Goal: Information Seeking & Learning: Learn about a topic

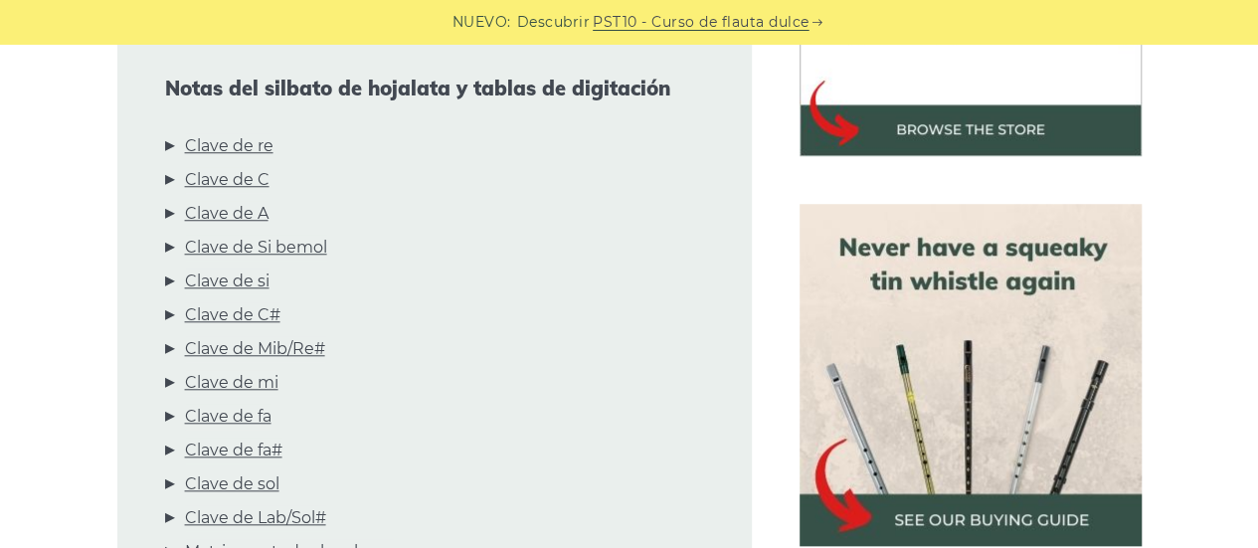
scroll to position [795, 0]
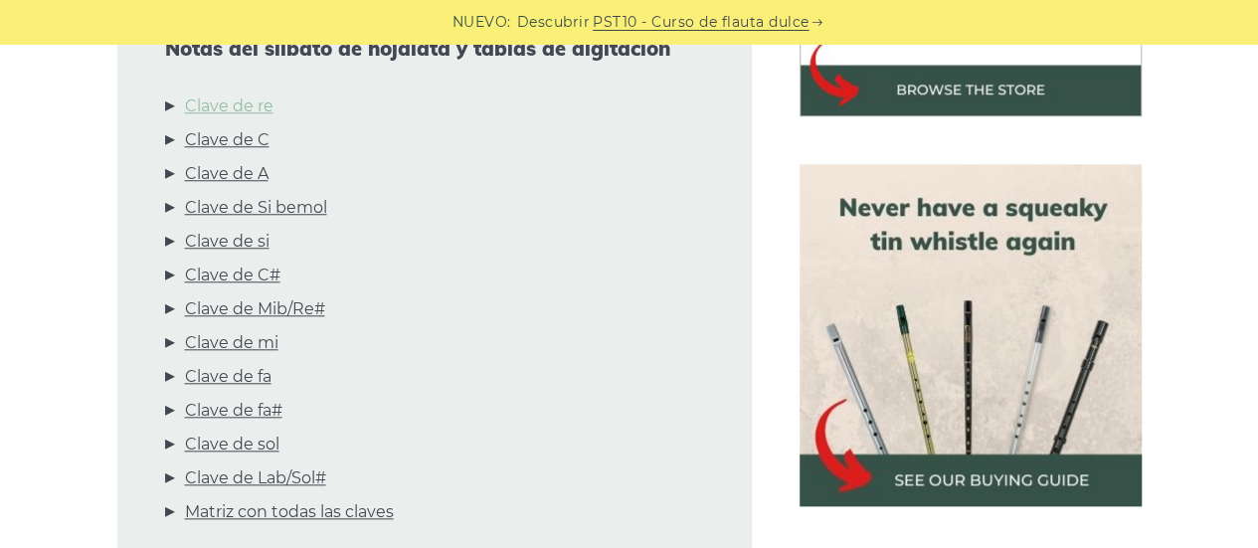
click at [239, 99] on font "Clave de re" at bounding box center [229, 105] width 88 height 19
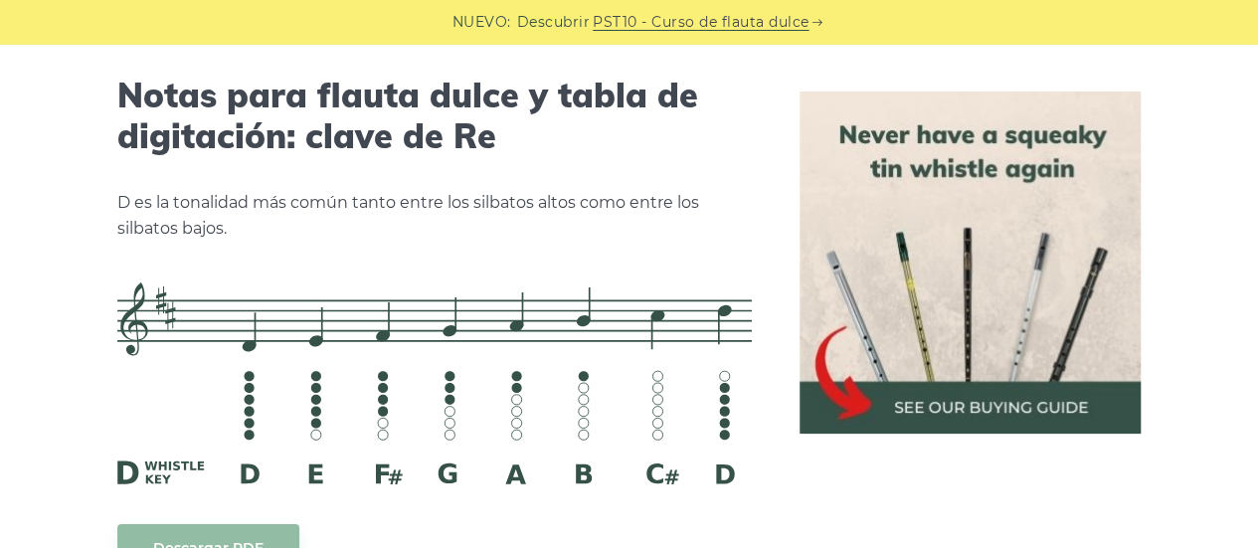
scroll to position [3360, 0]
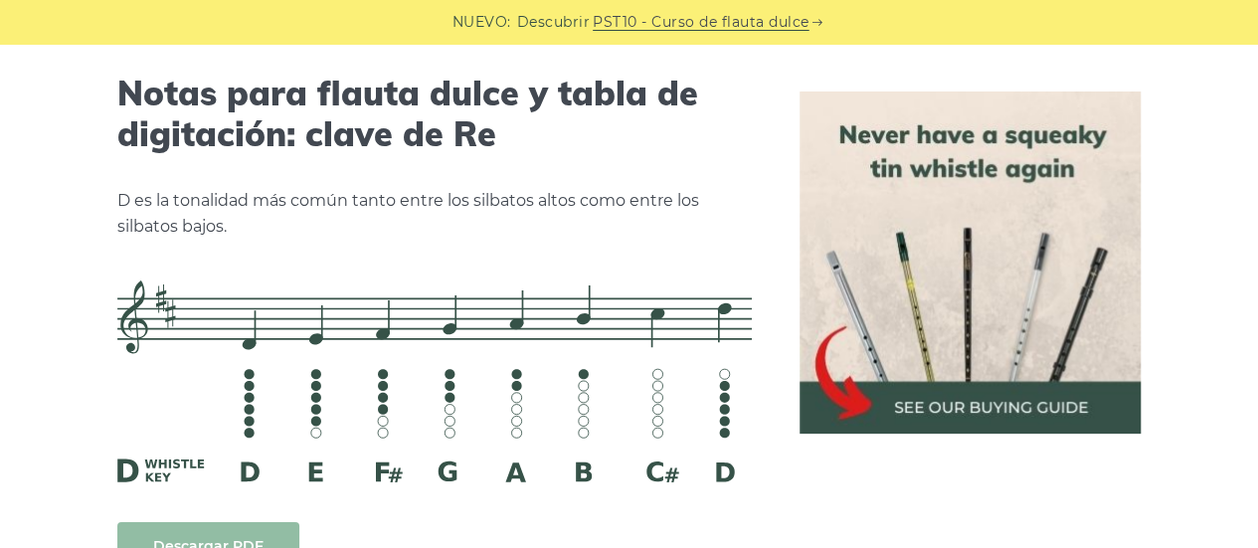
click at [231, 534] on link "Descargar PDF" at bounding box center [208, 545] width 182 height 47
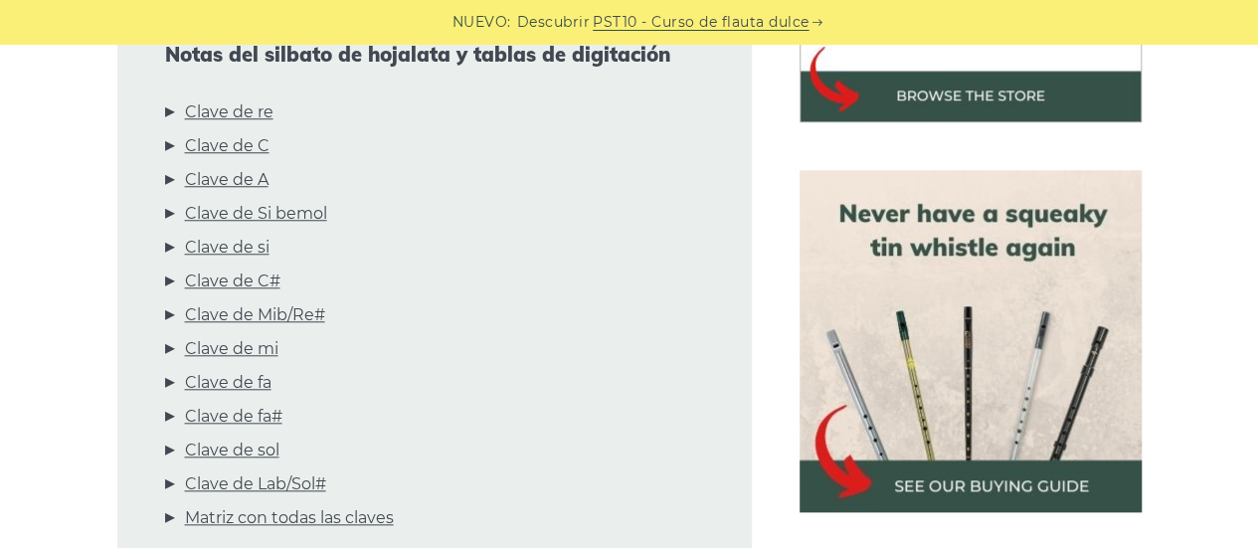
scroll to position [823, 0]
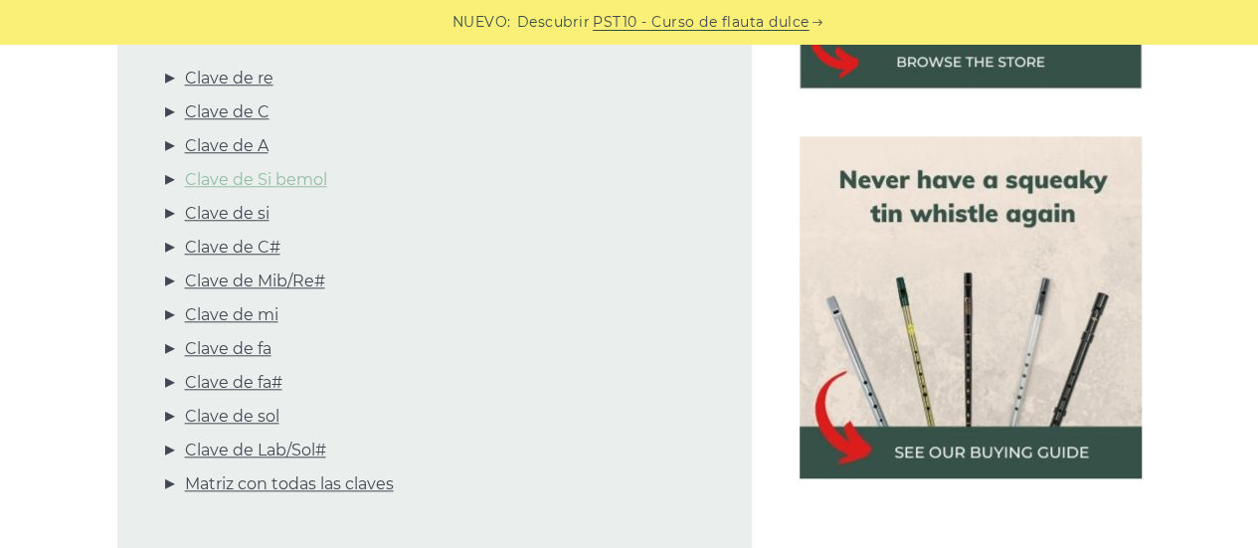
click at [294, 184] on font "Clave de Si bemol" at bounding box center [256, 179] width 142 height 19
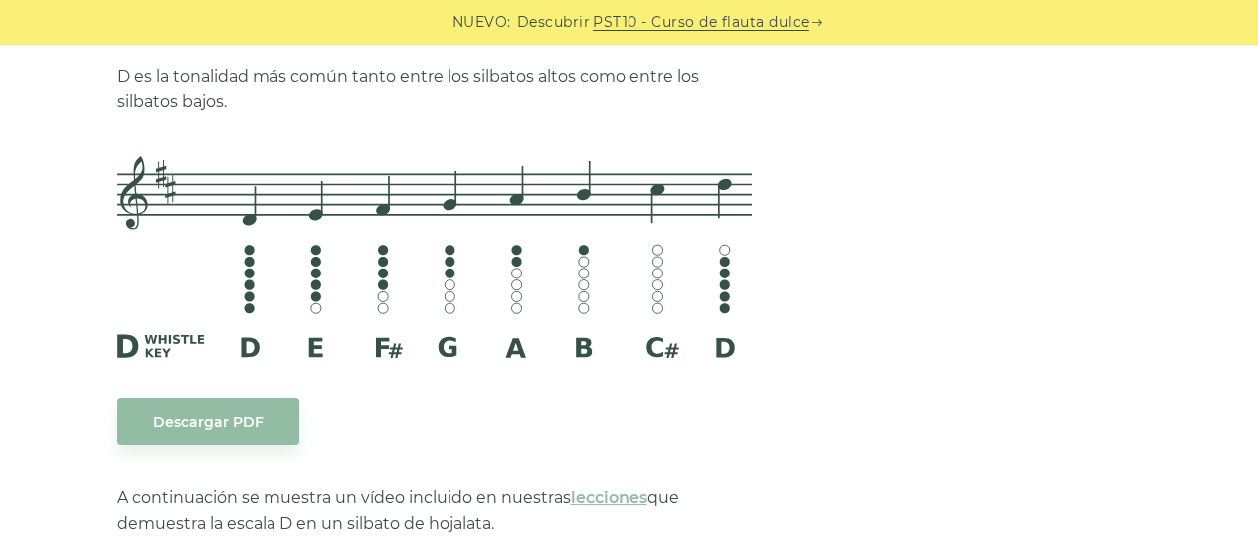
scroll to position [0, 0]
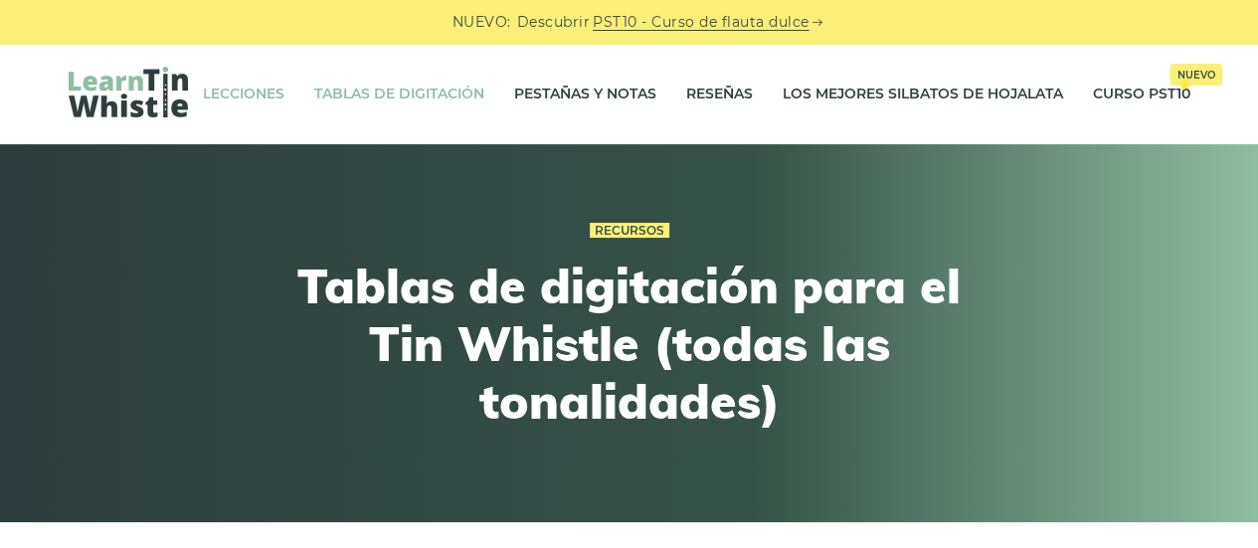
click at [243, 95] on font "Lecciones" at bounding box center [244, 94] width 82 height 18
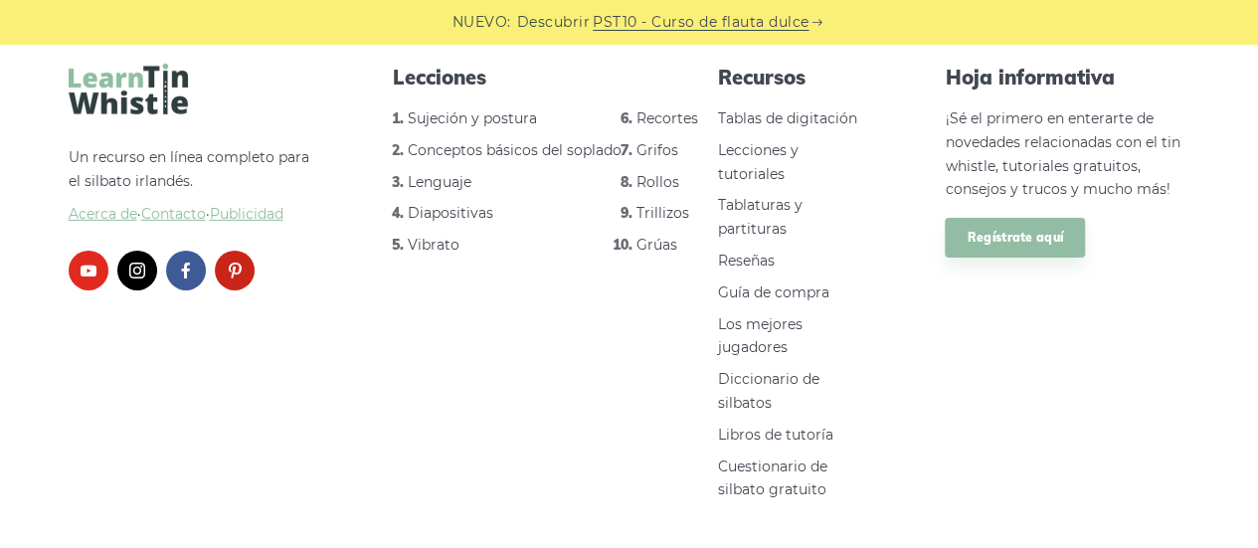
scroll to position [3127, 0]
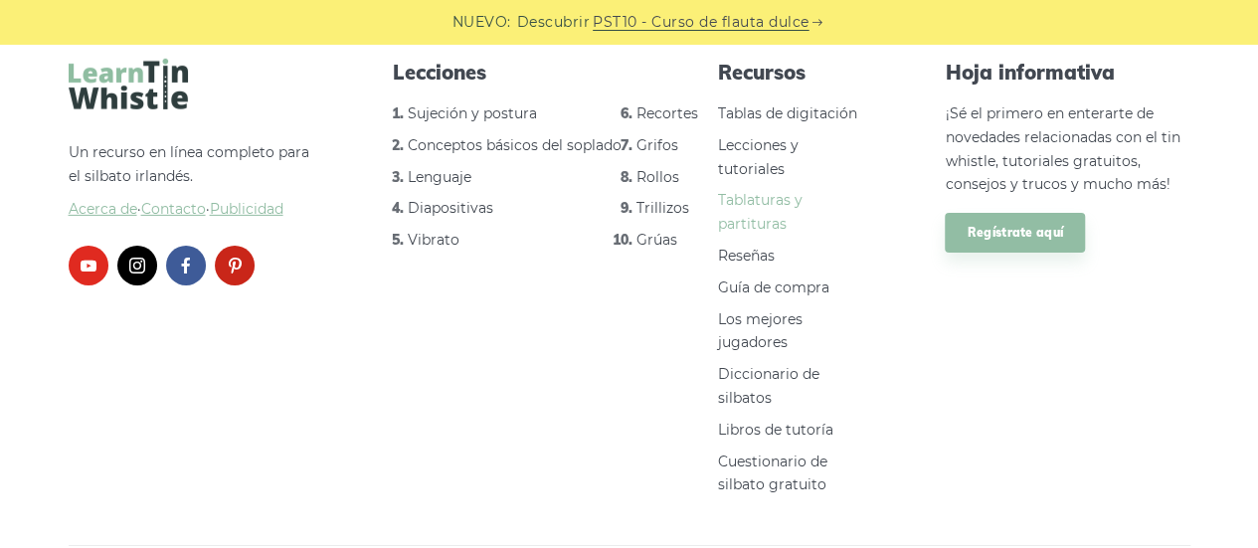
click at [760, 221] on font "Tablaturas y partituras" at bounding box center [760, 212] width 85 height 42
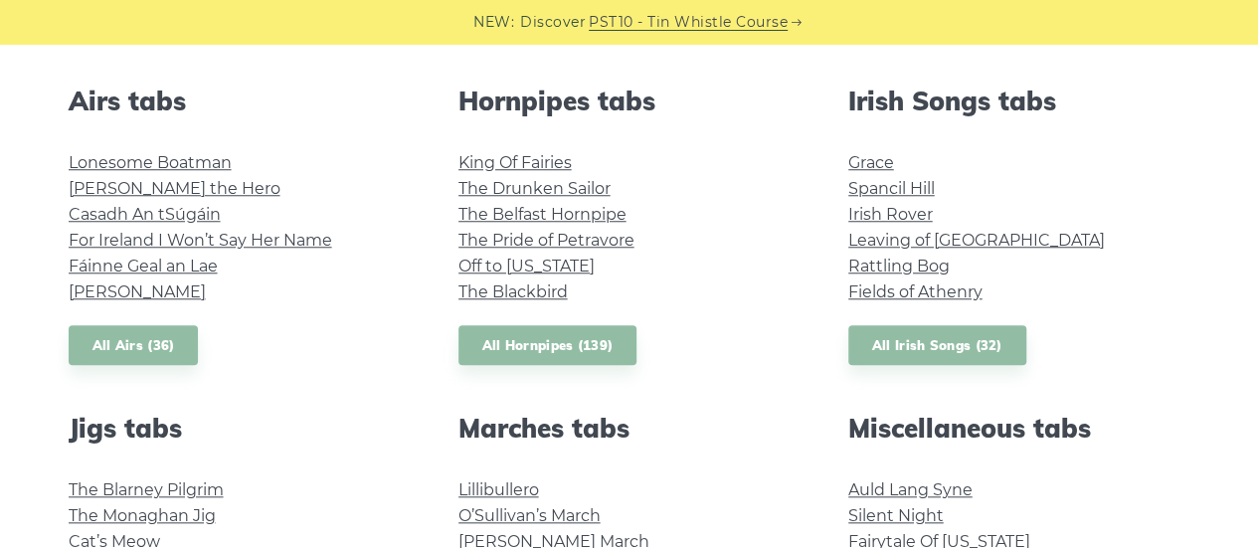
scroll to position [789, 0]
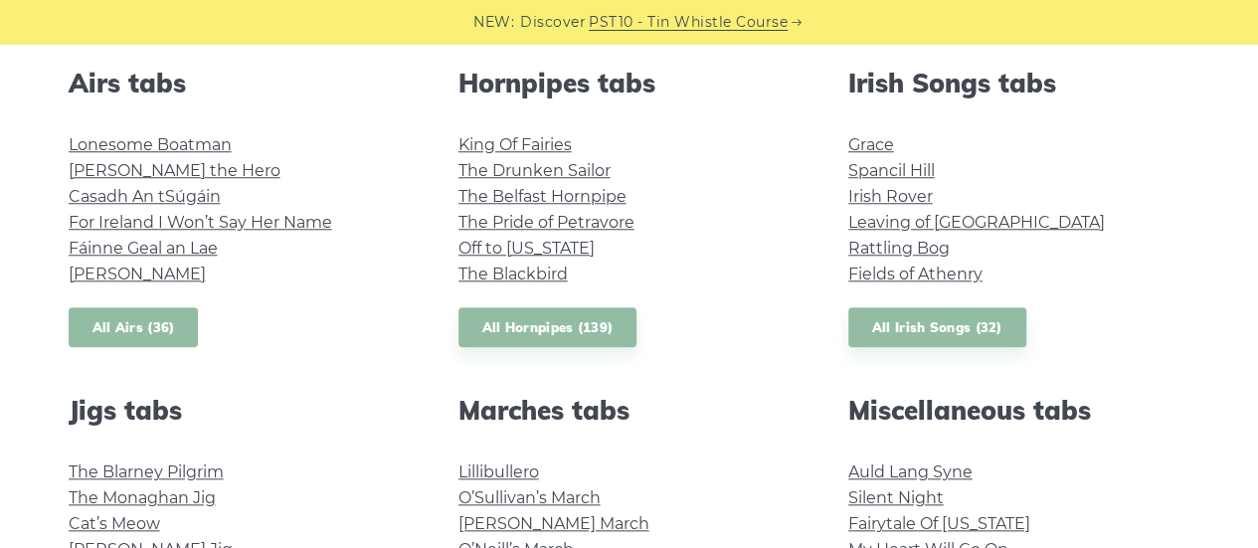
click at [139, 321] on link "All Airs (36)" at bounding box center [134, 327] width 130 height 41
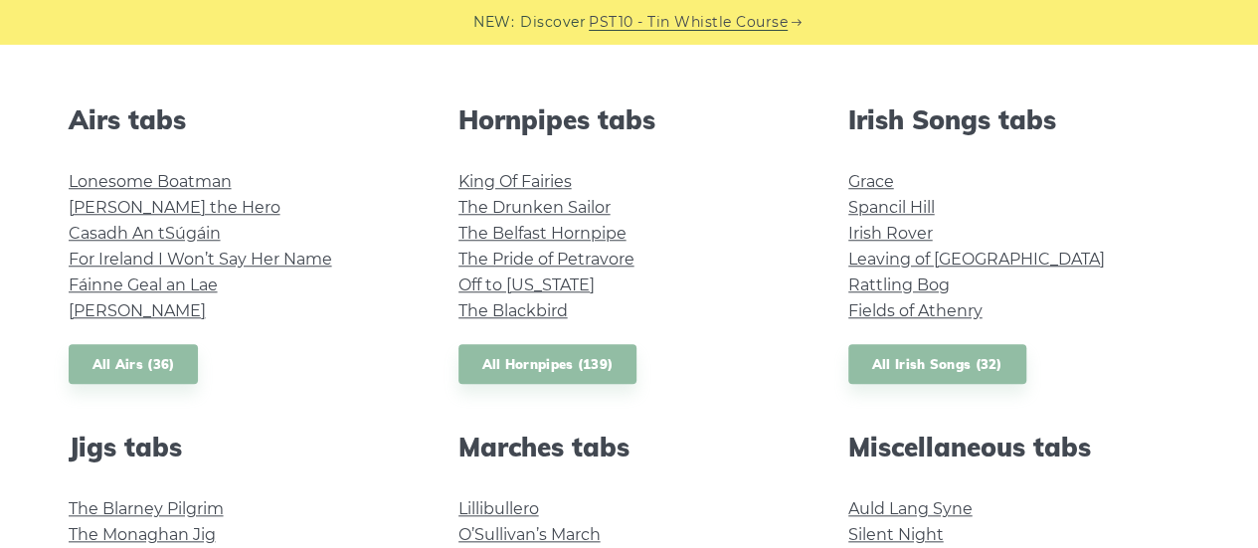
scroll to position [762, 0]
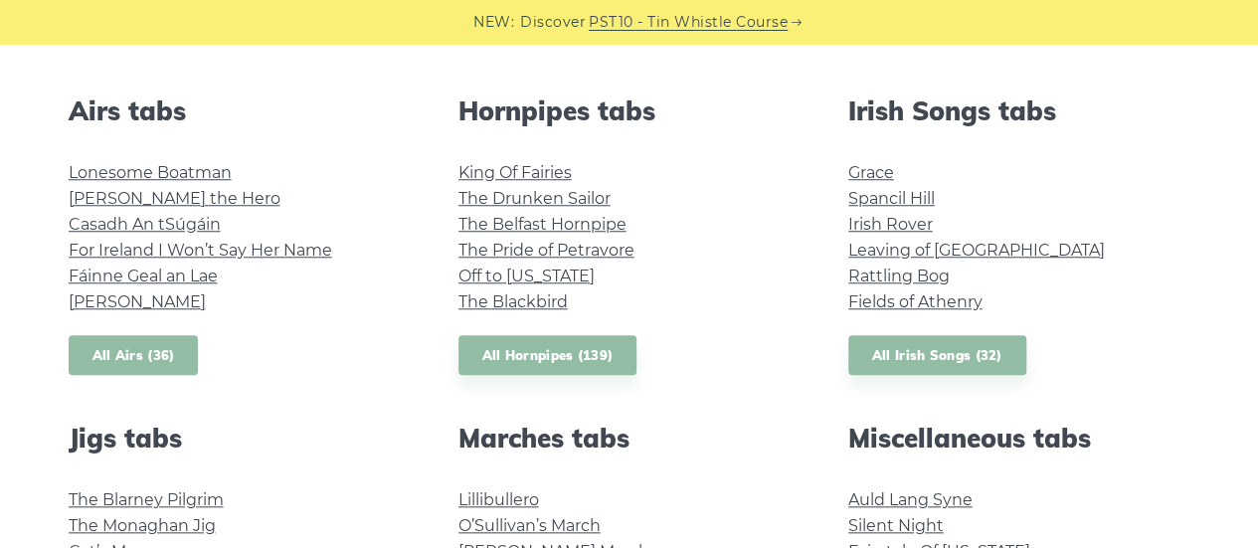
click at [115, 349] on link "All Airs (36)" at bounding box center [134, 355] width 130 height 41
click at [143, 358] on link "All Airs (36)" at bounding box center [134, 355] width 130 height 41
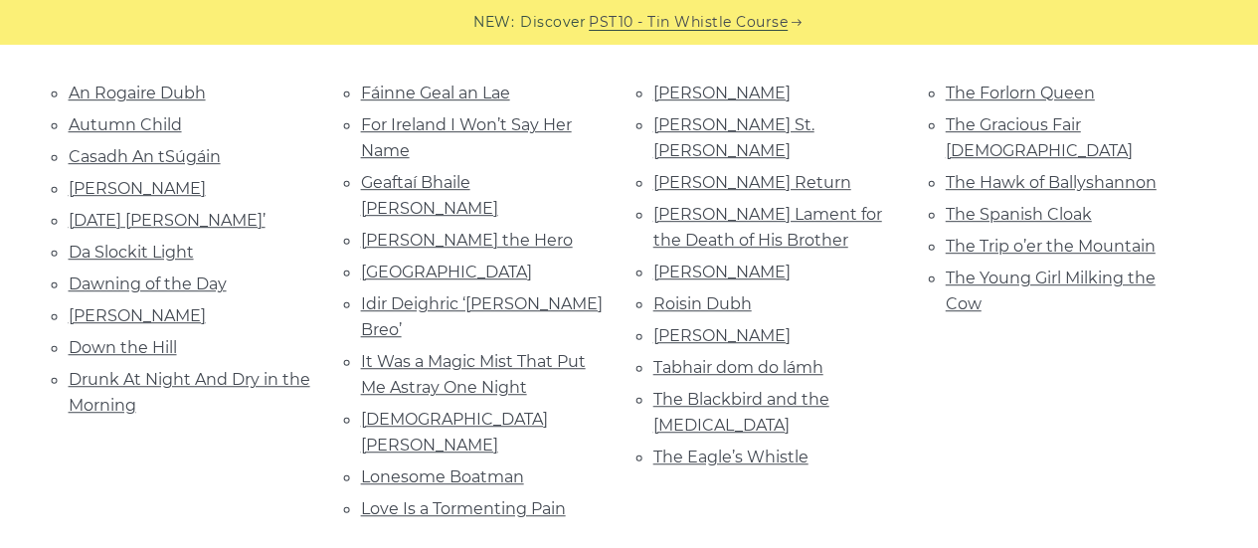
scroll to position [493, 0]
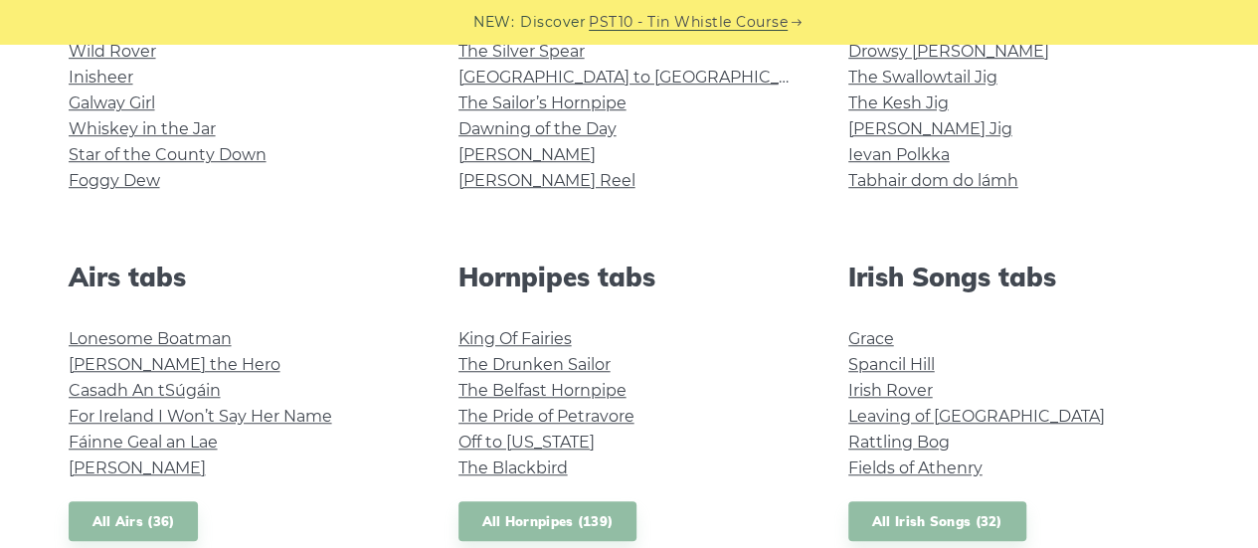
scroll to position [642, 0]
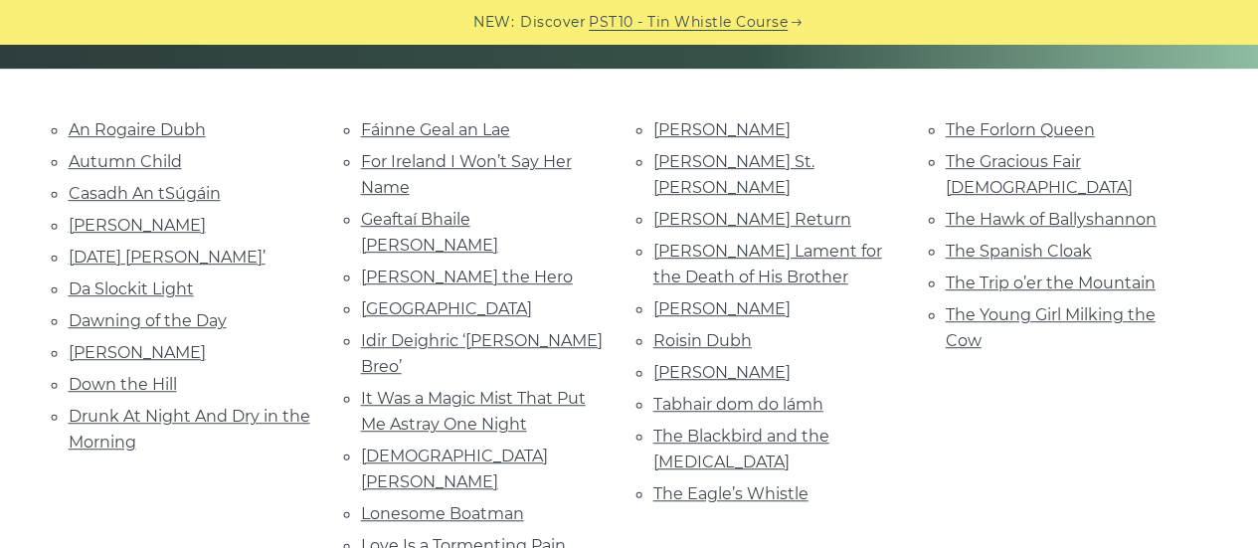
scroll to position [465, 0]
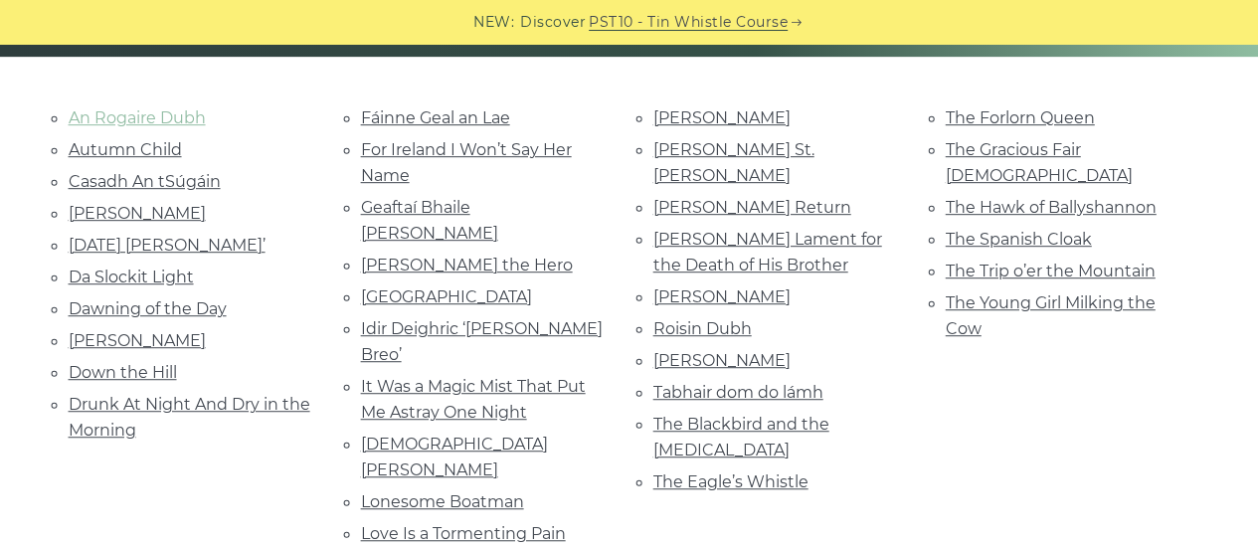
click at [183, 119] on link "An Rogaire Dubh" at bounding box center [137, 117] width 137 height 19
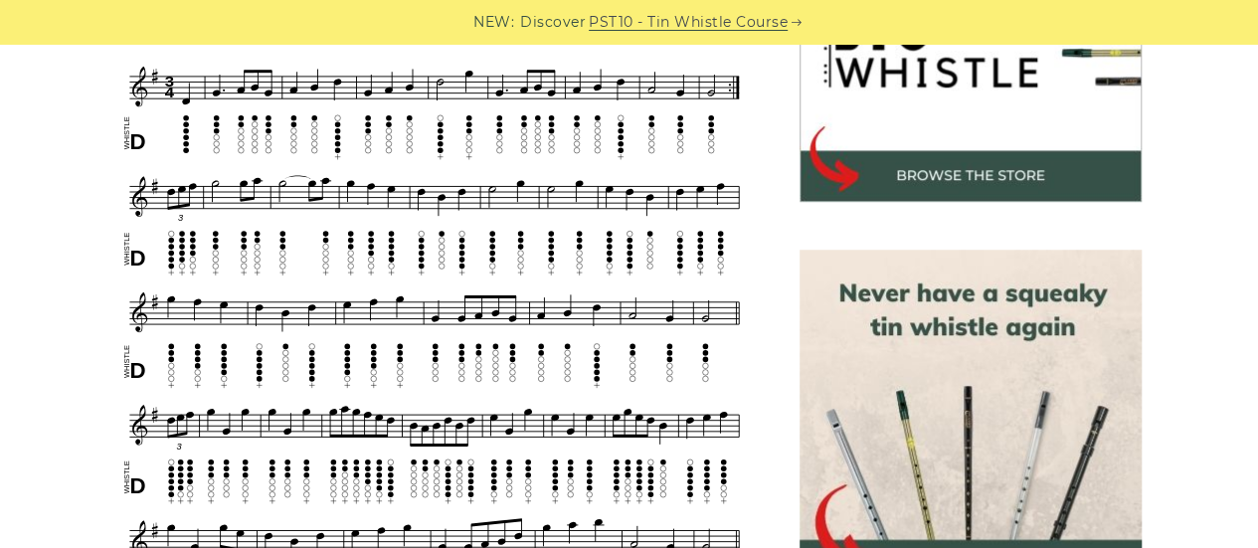
scroll to position [705, 0]
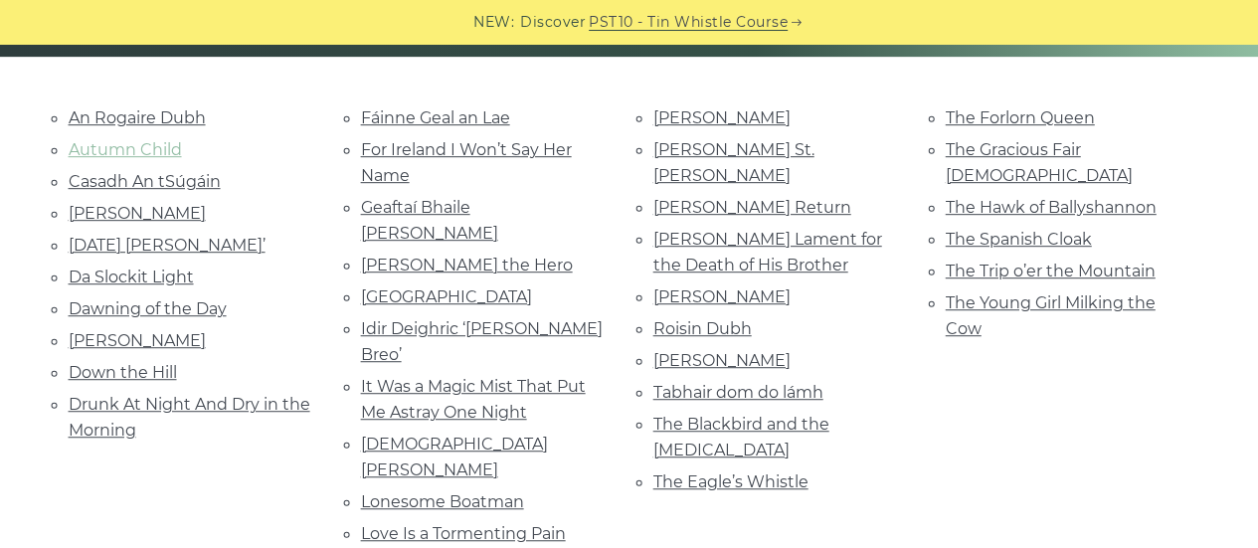
click at [130, 146] on link "Autumn Child" at bounding box center [125, 149] width 113 height 19
click at [171, 182] on link "Casadh An tSúgáin" at bounding box center [145, 181] width 152 height 19
click at [155, 213] on link "Celia Connellan" at bounding box center [137, 213] width 137 height 19
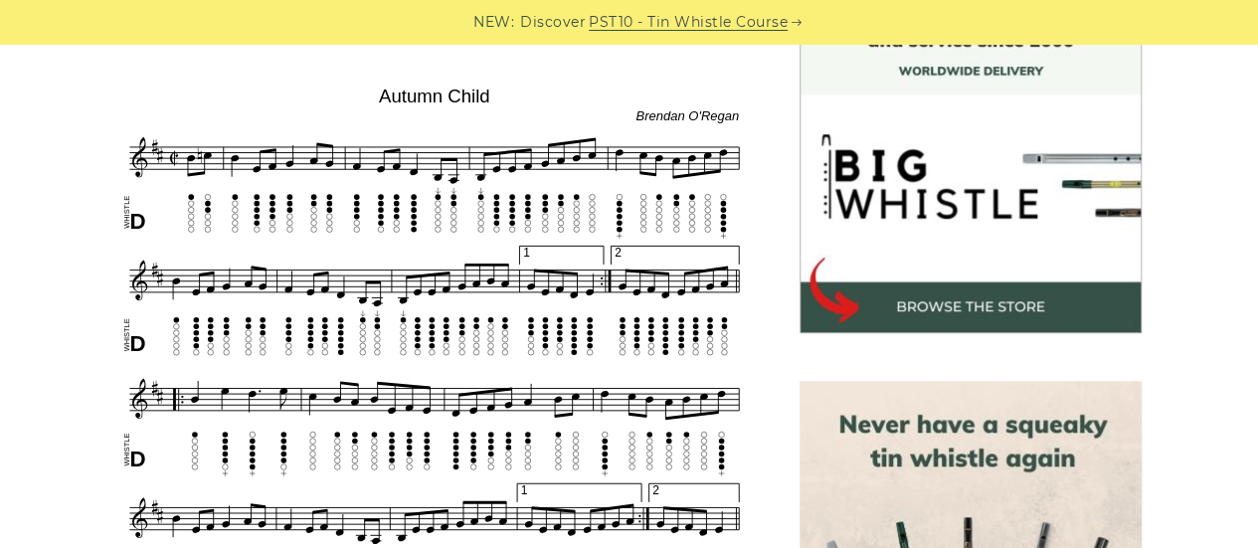
scroll to position [515, 0]
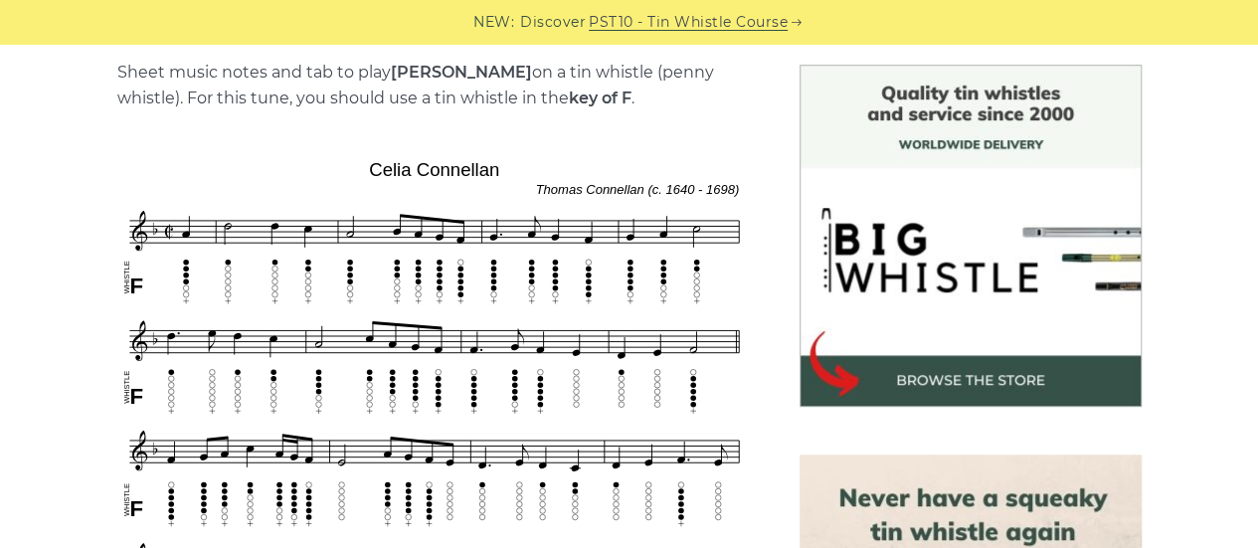
scroll to position [551, 0]
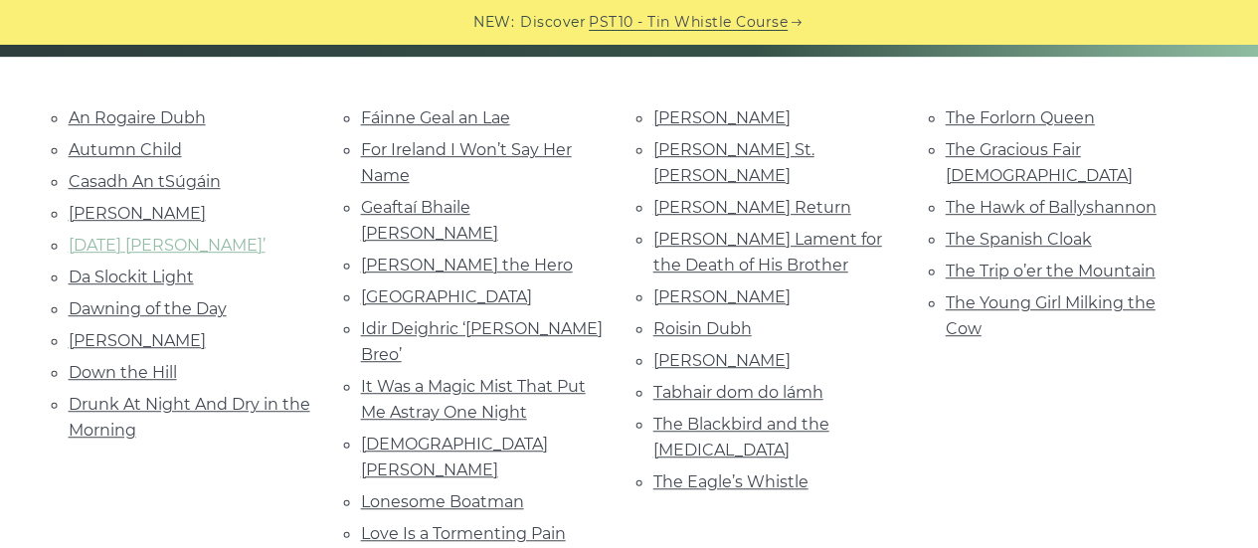
click at [134, 242] on link "[DATE] [PERSON_NAME]’" at bounding box center [167, 245] width 197 height 19
click at [151, 269] on link "Da Slockit Light" at bounding box center [131, 276] width 125 height 19
click at [129, 300] on link "Dawning of the Day" at bounding box center [148, 308] width 158 height 19
click at [158, 337] on link "[PERSON_NAME]" at bounding box center [137, 340] width 137 height 19
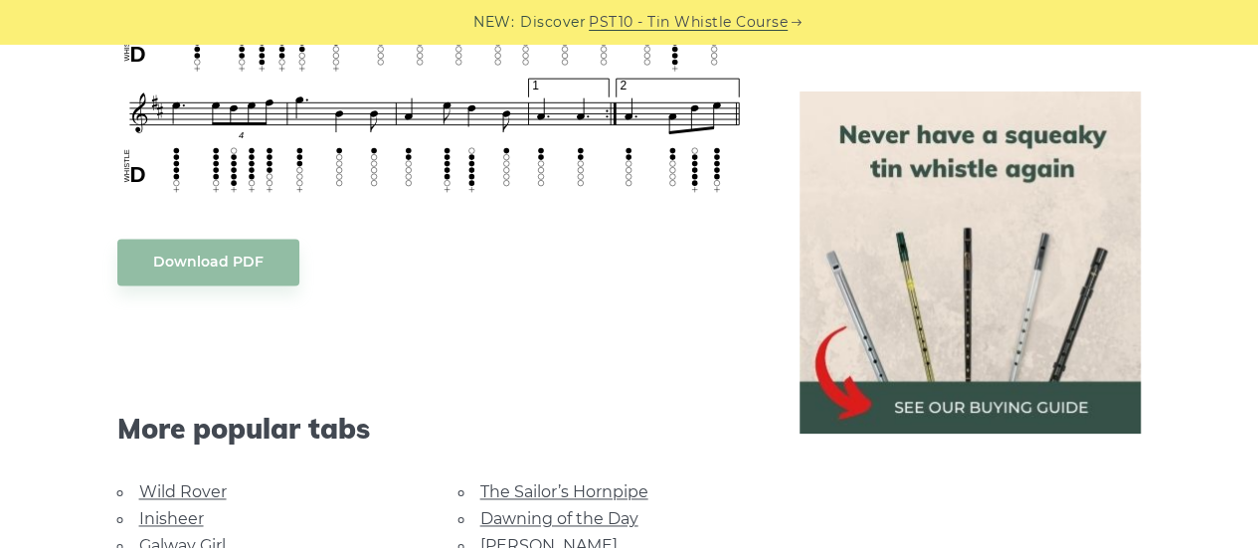
scroll to position [1185, 0]
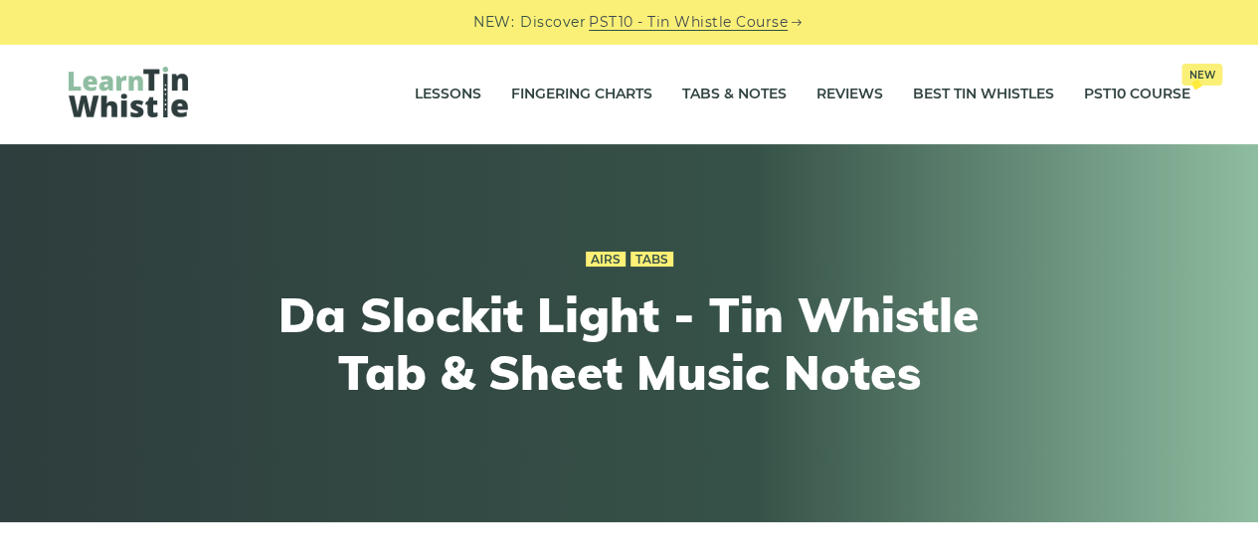
scroll to position [479, 0]
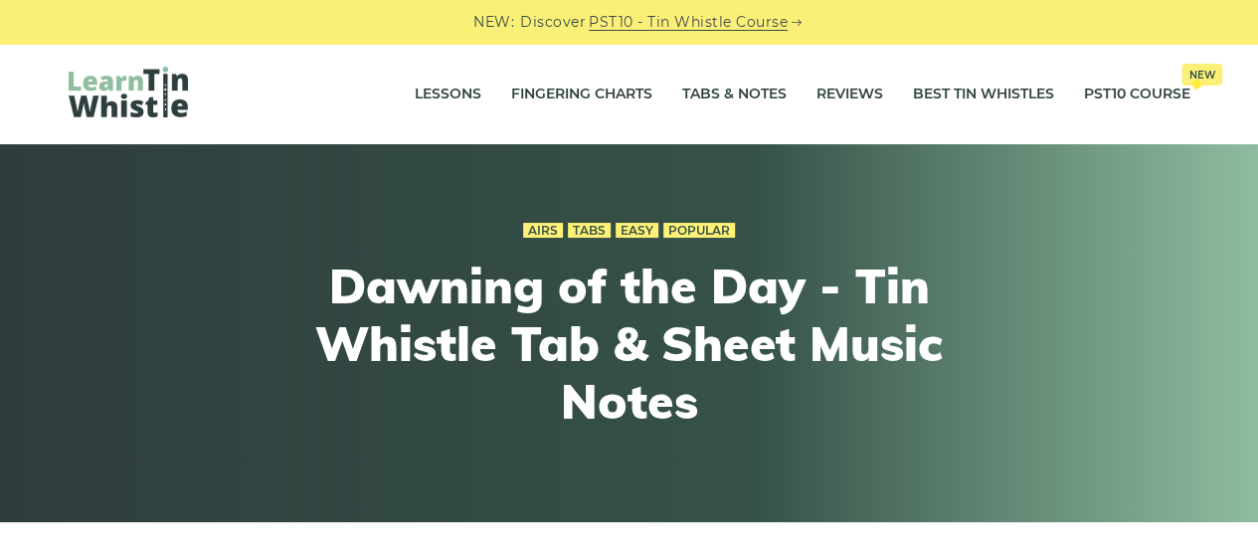
scroll to position [479, 0]
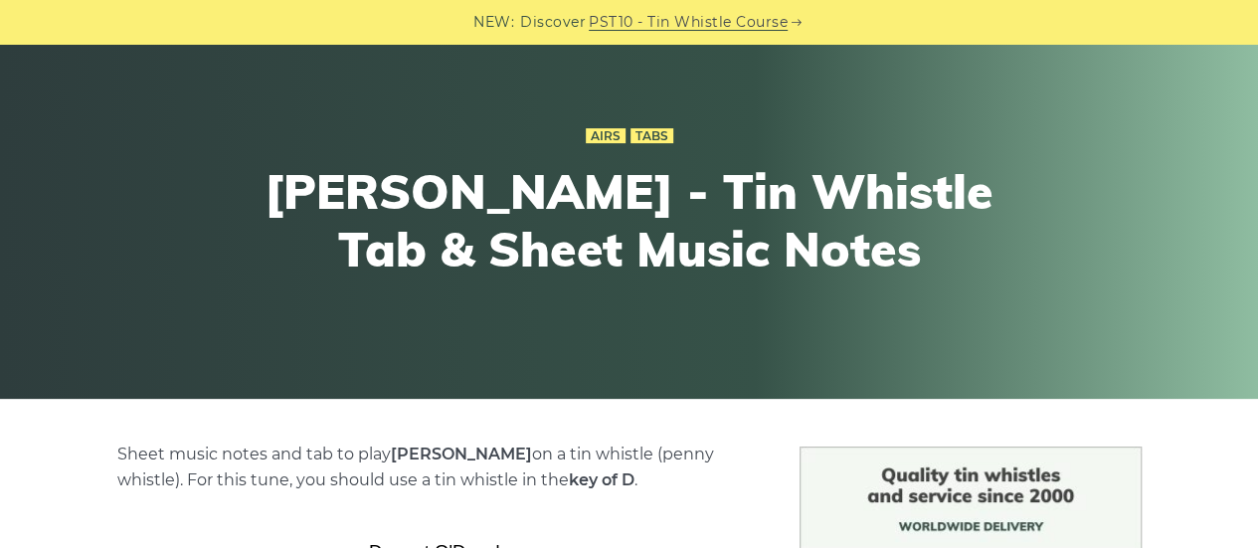
scroll to position [479, 0]
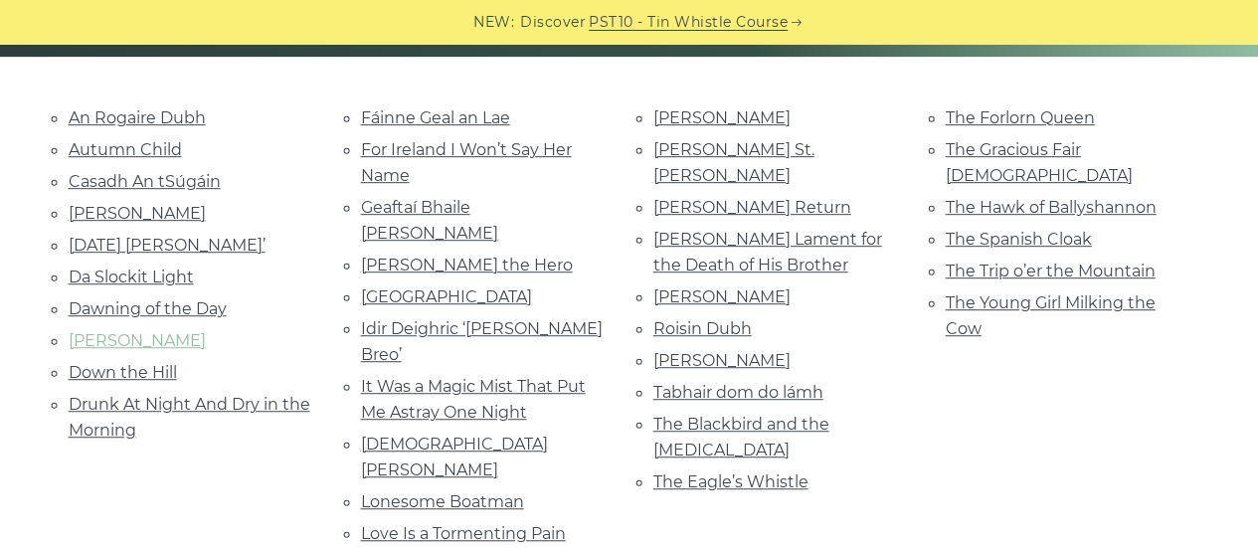
click at [166, 331] on link "[PERSON_NAME]" at bounding box center [137, 340] width 137 height 19
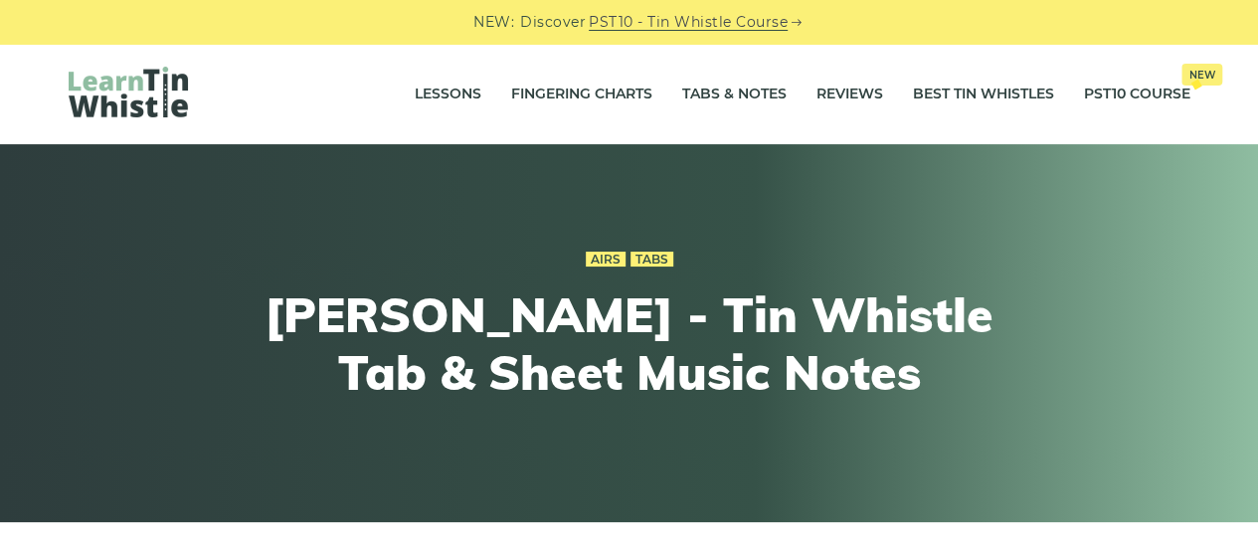
scroll to position [479, 0]
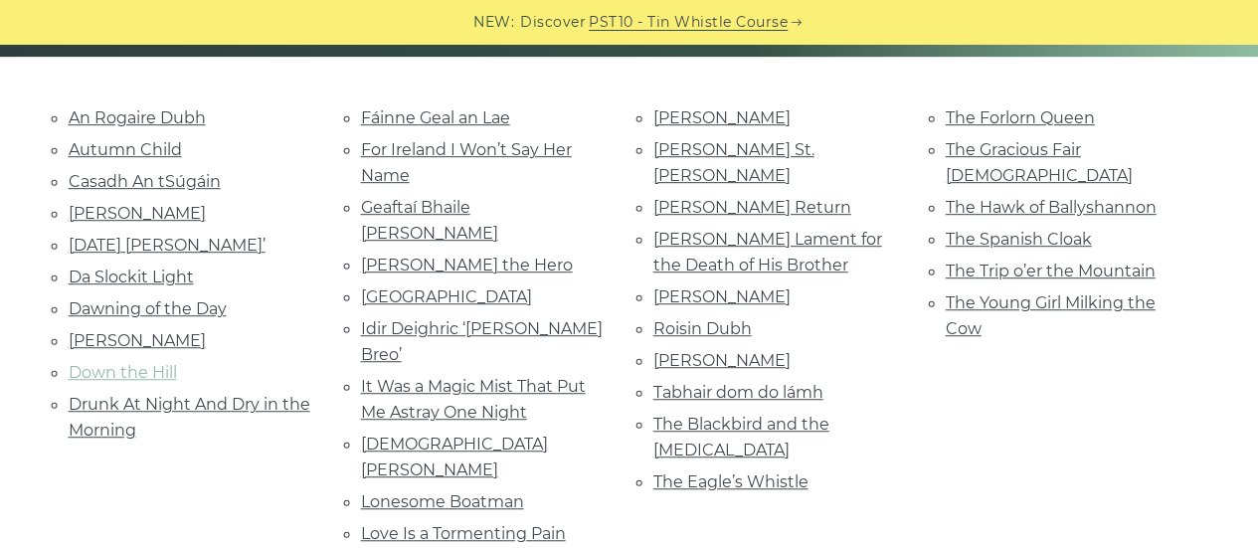
click at [143, 369] on link "Down the Hill" at bounding box center [123, 372] width 108 height 19
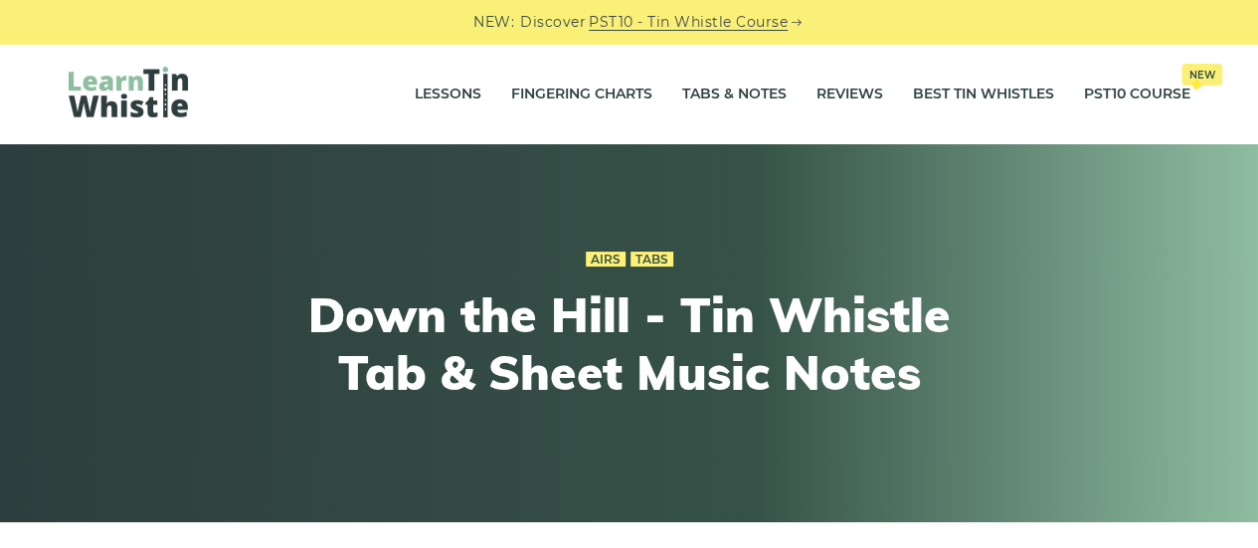
scroll to position [479, 0]
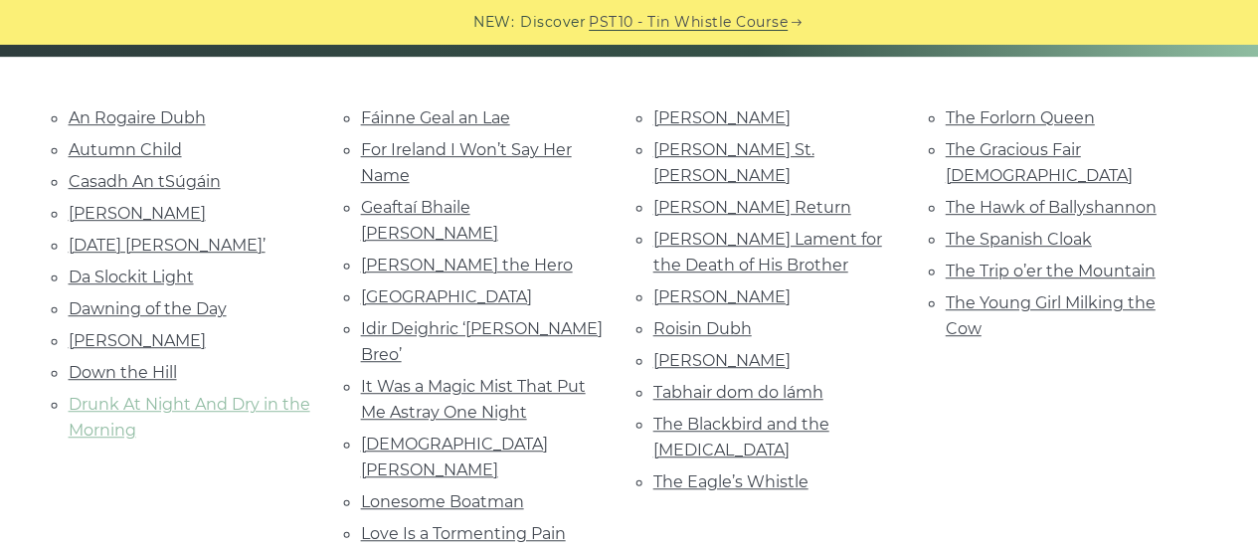
click at [165, 401] on link "Drunk At Night And Dry in the Morning" at bounding box center [190, 417] width 242 height 45
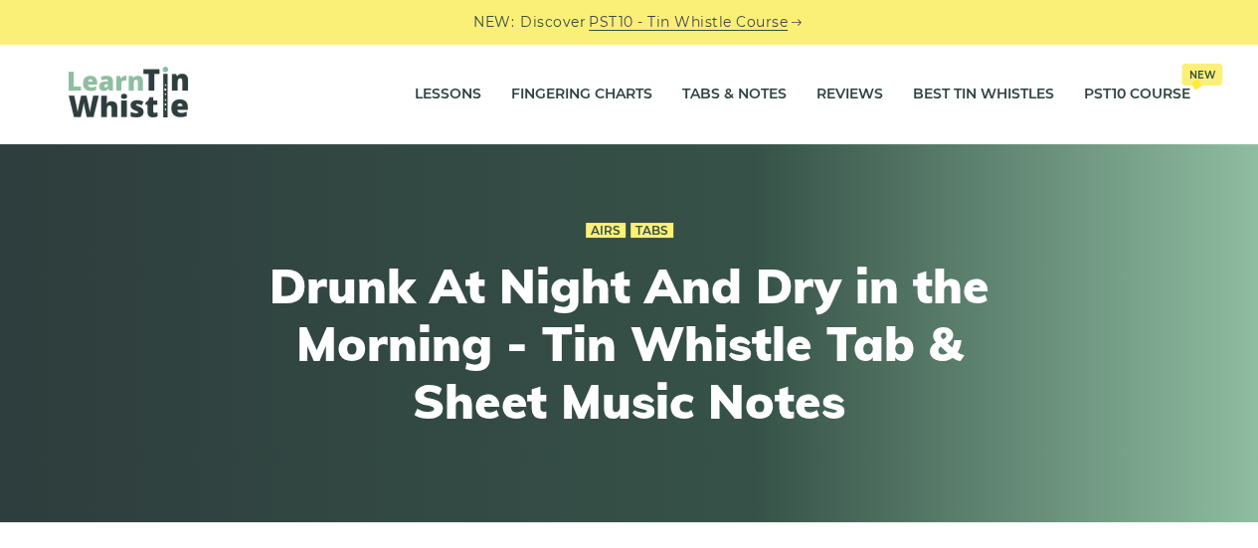
scroll to position [479, 0]
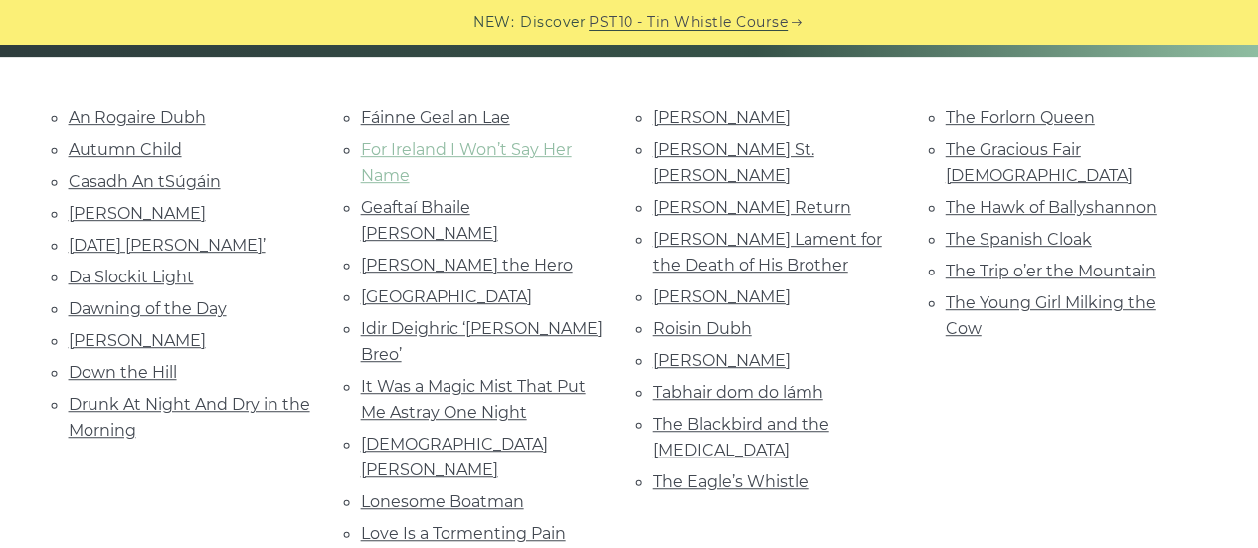
click at [398, 179] on link "For Ireland I Won’t Say Her Name" at bounding box center [466, 162] width 211 height 45
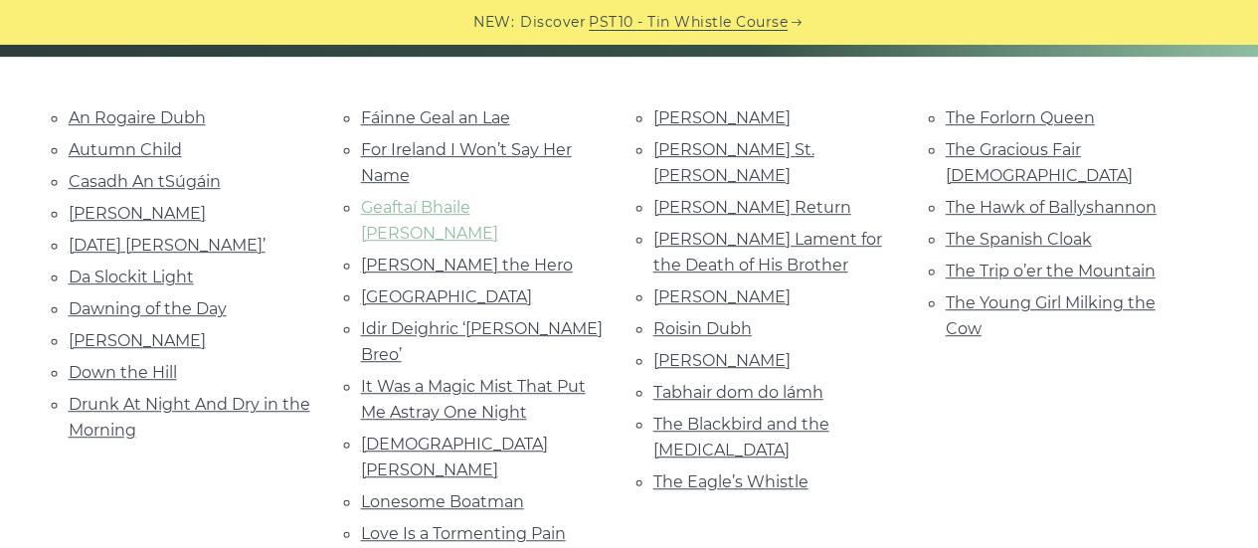
click at [440, 207] on link "Geaftaí Bhaile Buí" at bounding box center [429, 220] width 137 height 45
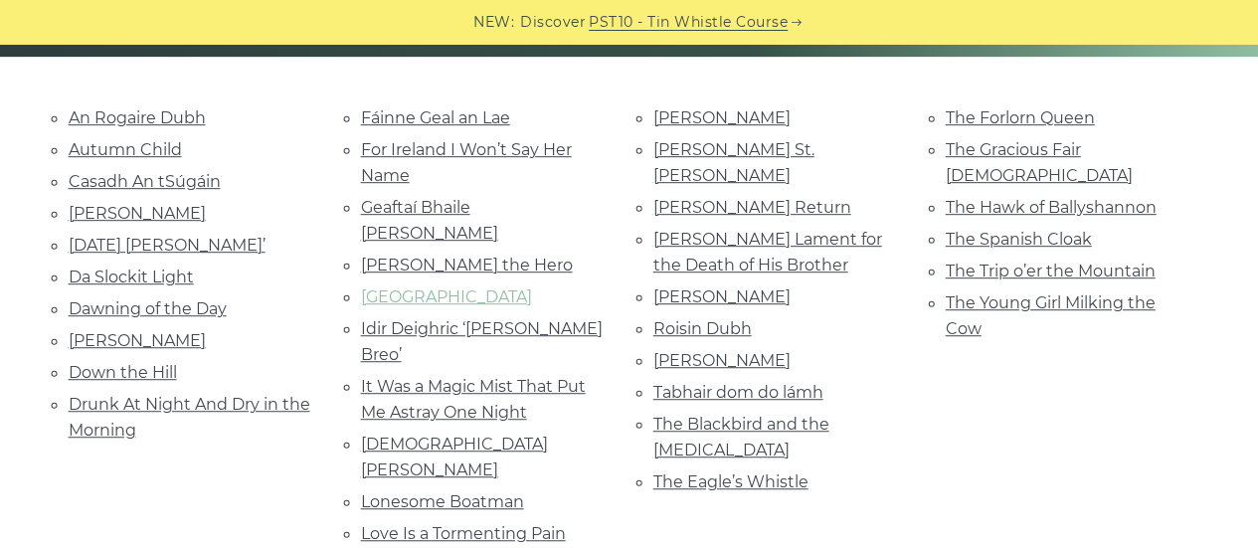
click at [400, 287] on link "Huntingtone Castle" at bounding box center [446, 296] width 171 height 19
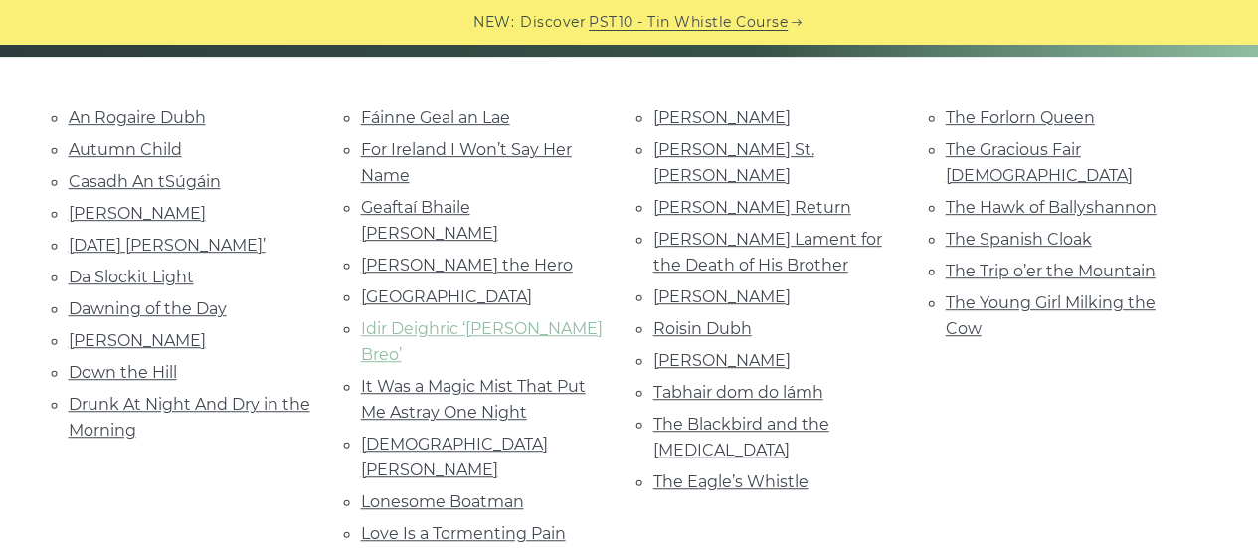
click at [440, 319] on link "Idir Deighric ‘gus Breo’" at bounding box center [482, 341] width 242 height 45
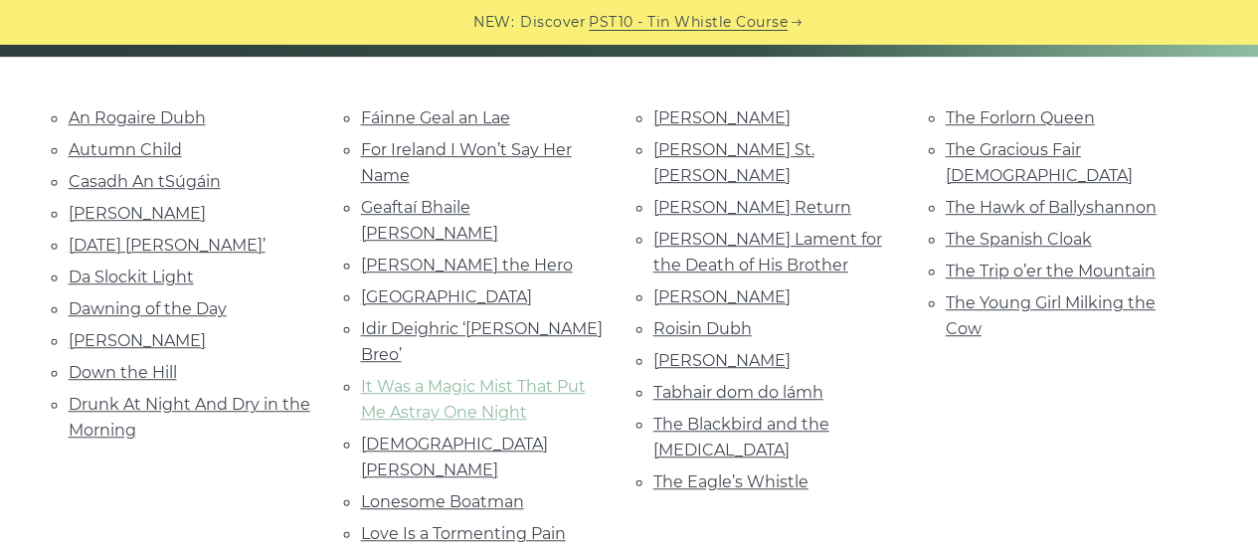
click at [418, 377] on link "It Was a Magic Mist That Put Me Astray One Night" at bounding box center [473, 399] width 225 height 45
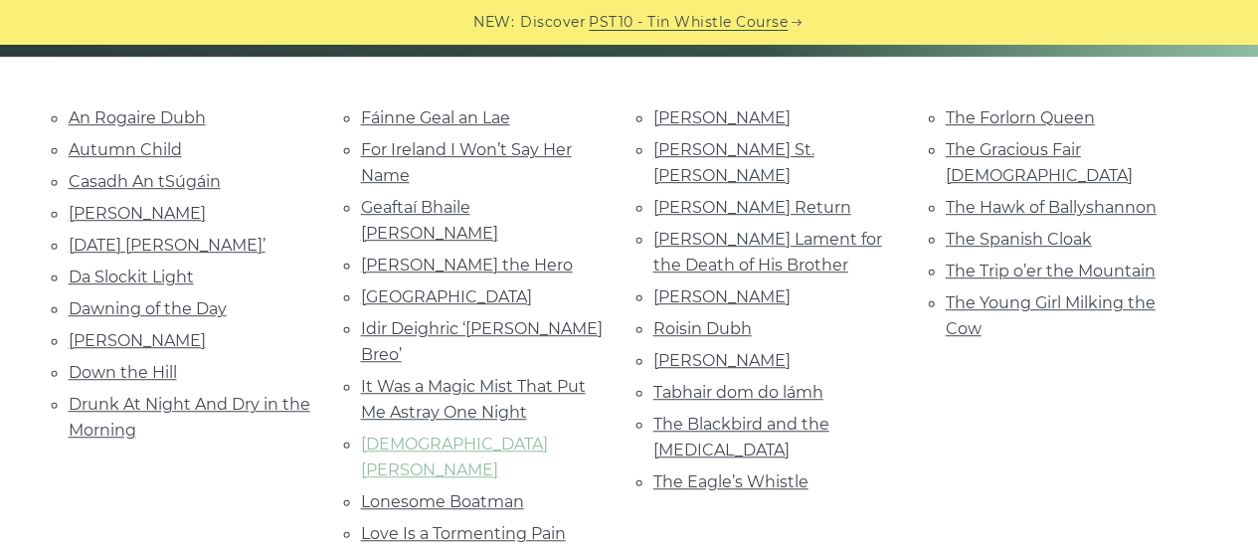
click at [420, 434] on link "Lady Iveagh" at bounding box center [454, 456] width 187 height 45
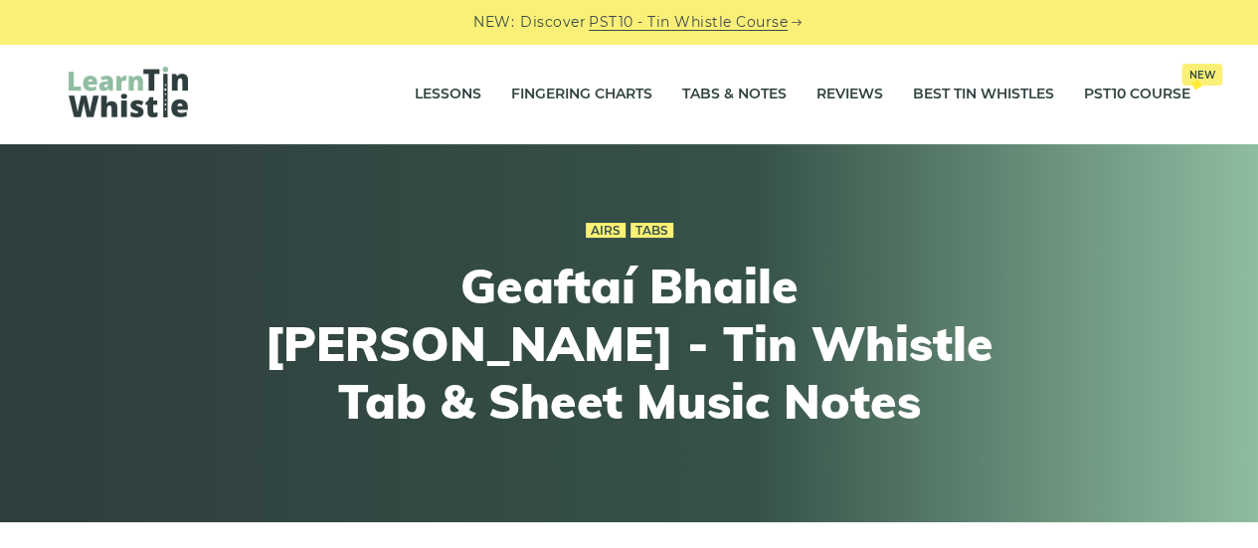
scroll to position [479, 0]
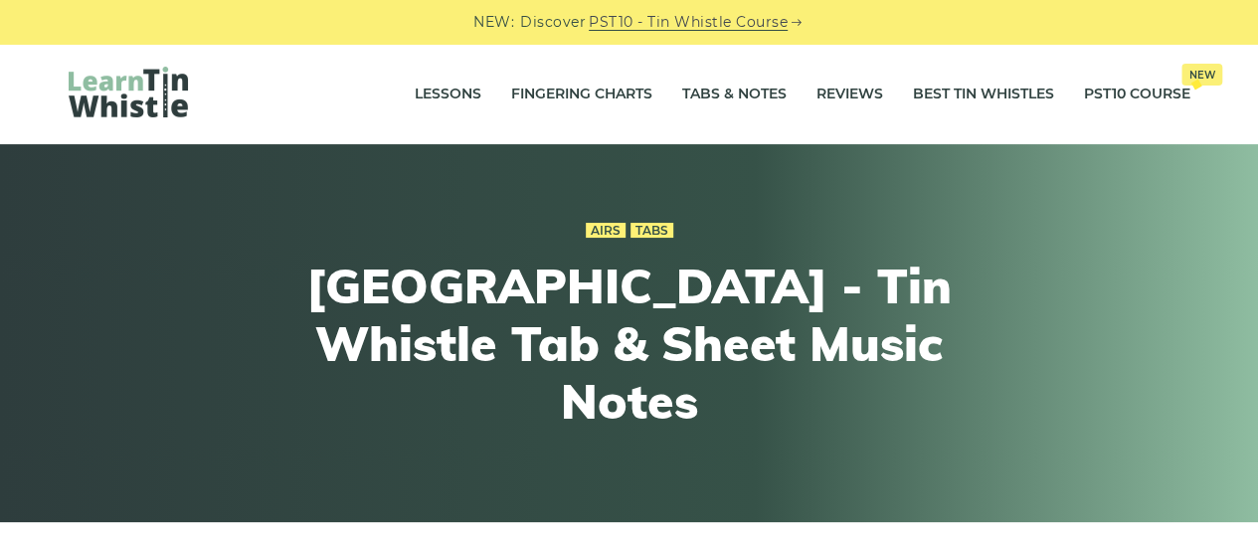
scroll to position [479, 0]
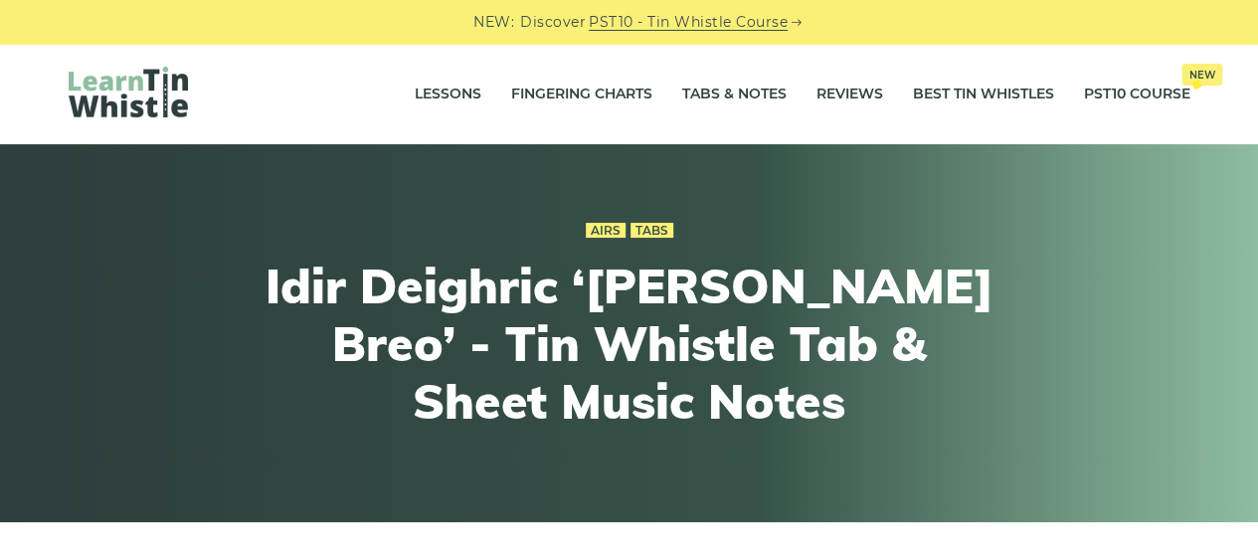
click at [1257, 391] on div "Airs Tabs Idir Deighric ‘[PERSON_NAME] Breo’ - Tin Whistle Tab & Sheet Music No…" at bounding box center [629, 333] width 1258 height 378
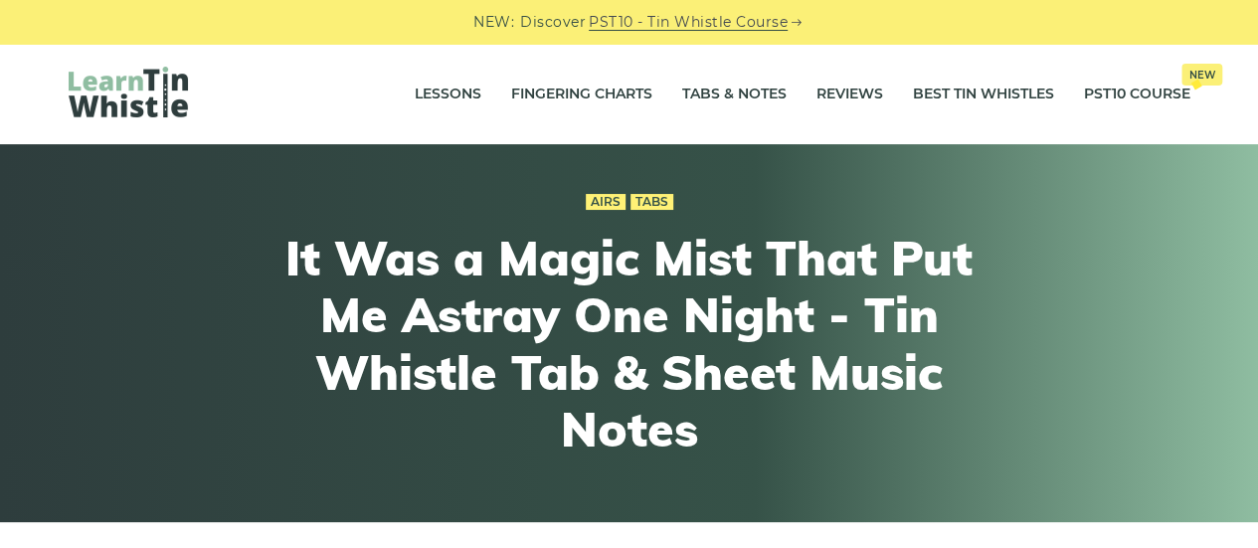
scroll to position [479, 0]
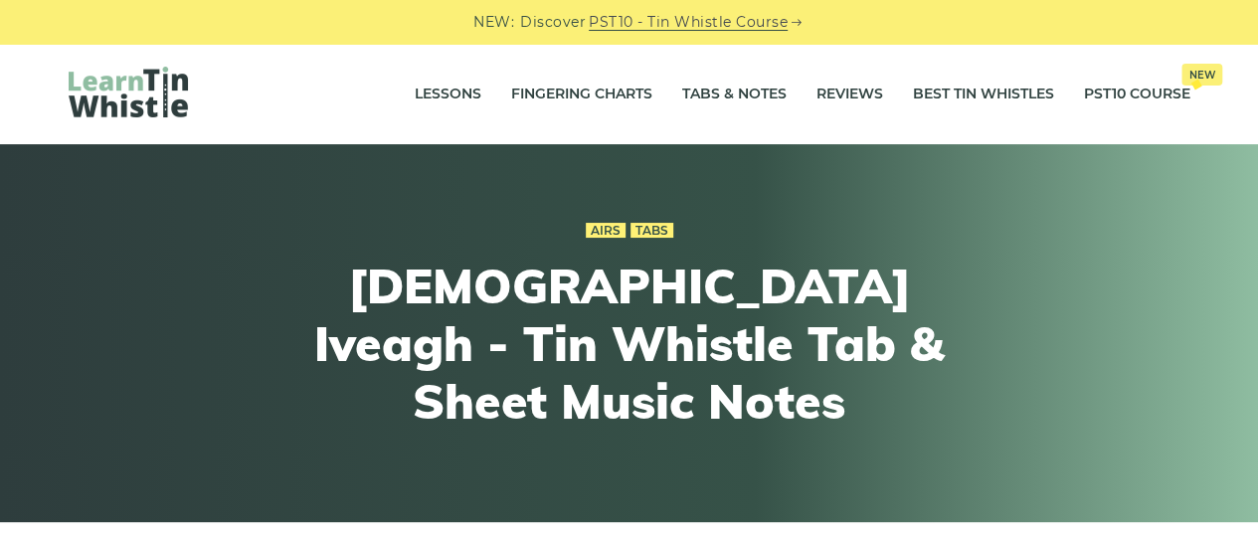
scroll to position [479, 0]
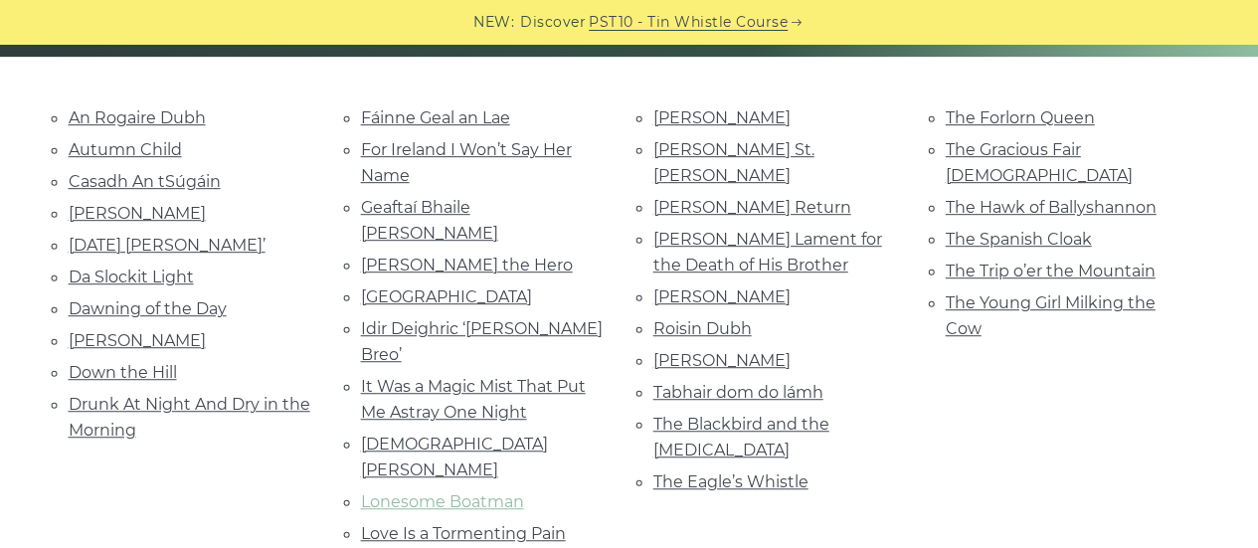
click at [441, 492] on link "Lonesome Boatman" at bounding box center [442, 501] width 163 height 19
click at [434, 524] on link "Love Is a Tormenting Pain" at bounding box center [463, 533] width 205 height 19
click at [720, 149] on link "Molly St. George" at bounding box center [733, 162] width 161 height 45
click at [677, 112] on link "Molly MacAlpin" at bounding box center [721, 117] width 137 height 19
click at [699, 150] on link "Molly St. George" at bounding box center [733, 162] width 161 height 45
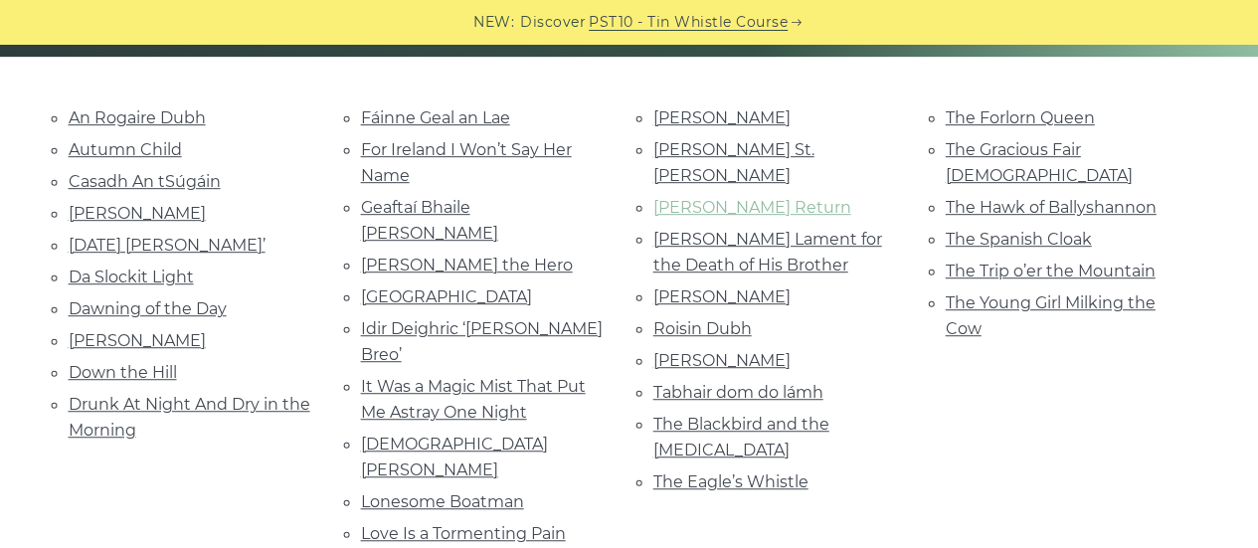
click at [673, 198] on link "Moran’s Return" at bounding box center [752, 207] width 198 height 19
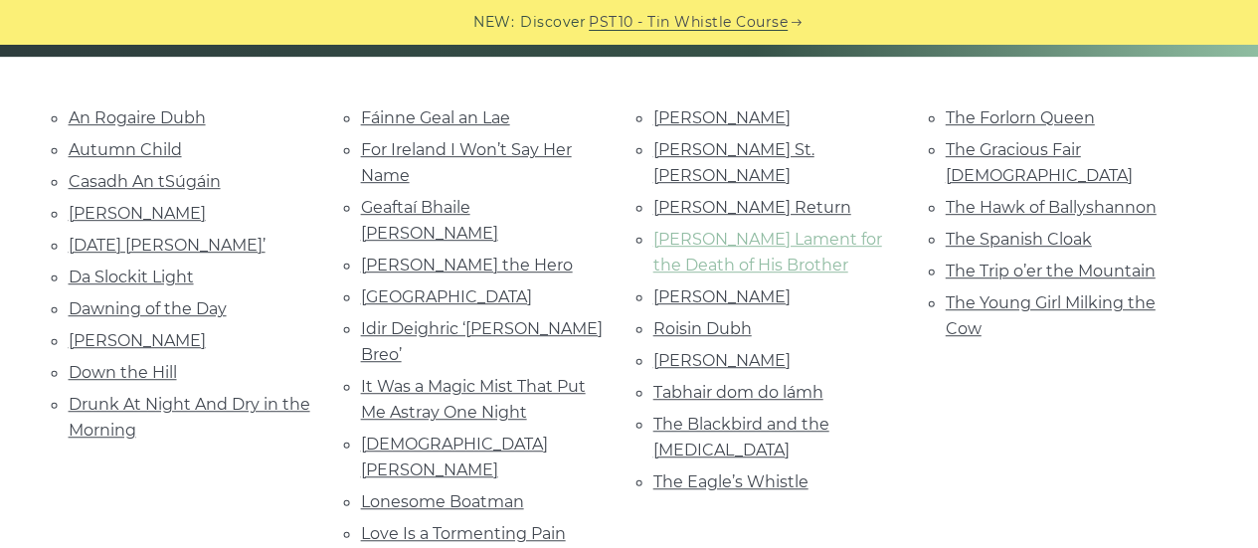
click at [718, 230] on link "Nathaniel Gow’s Lament for the Death of His Brother" at bounding box center [767, 252] width 229 height 45
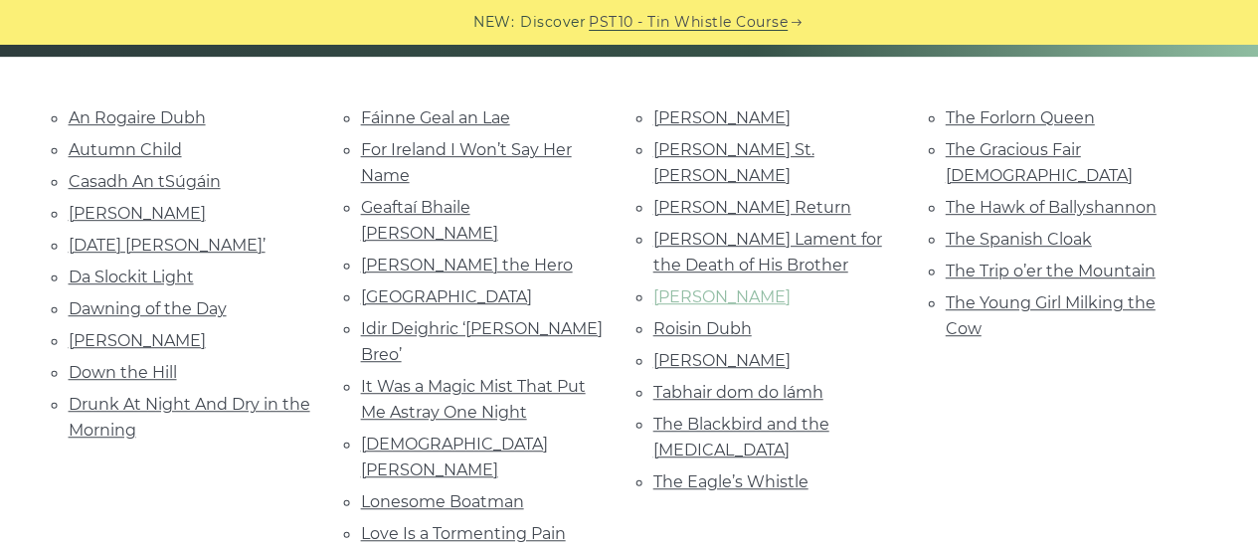
click at [688, 287] on link "Planxty Davis" at bounding box center [721, 296] width 137 height 19
click at [741, 319] on link "Roisin Dubh" at bounding box center [702, 328] width 98 height 19
click at [727, 351] on link "Roslyn Castle" at bounding box center [721, 360] width 137 height 19
click at [760, 383] on link "Tabhair dom do lámh" at bounding box center [738, 392] width 170 height 19
click at [718, 415] on link "The Blackbird and the Thrush" at bounding box center [741, 437] width 176 height 45
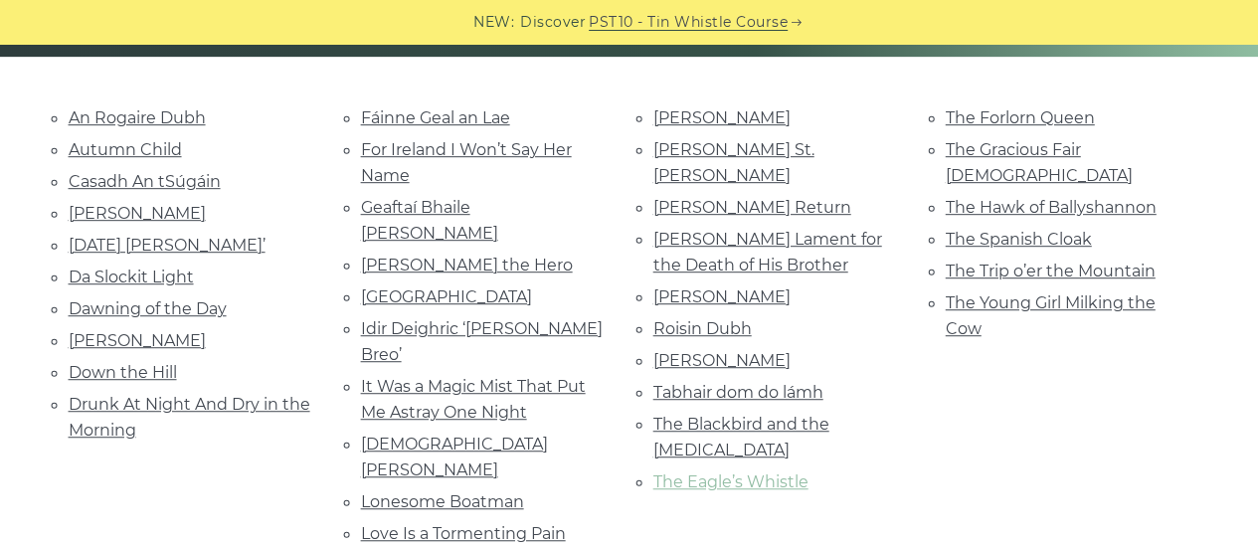
click at [755, 472] on link "The Eagle’s Whistle" at bounding box center [730, 481] width 155 height 19
click at [964, 127] on li "The Forlorn Queen" at bounding box center [1067, 117] width 245 height 27
click at [982, 115] on link "The Forlorn Queen" at bounding box center [1019, 117] width 149 height 19
click at [1044, 148] on link "The Gracious Fair Lady" at bounding box center [1038, 162] width 187 height 45
click at [1005, 198] on link "The Hawk of Ballyshannon" at bounding box center [1050, 207] width 211 height 19
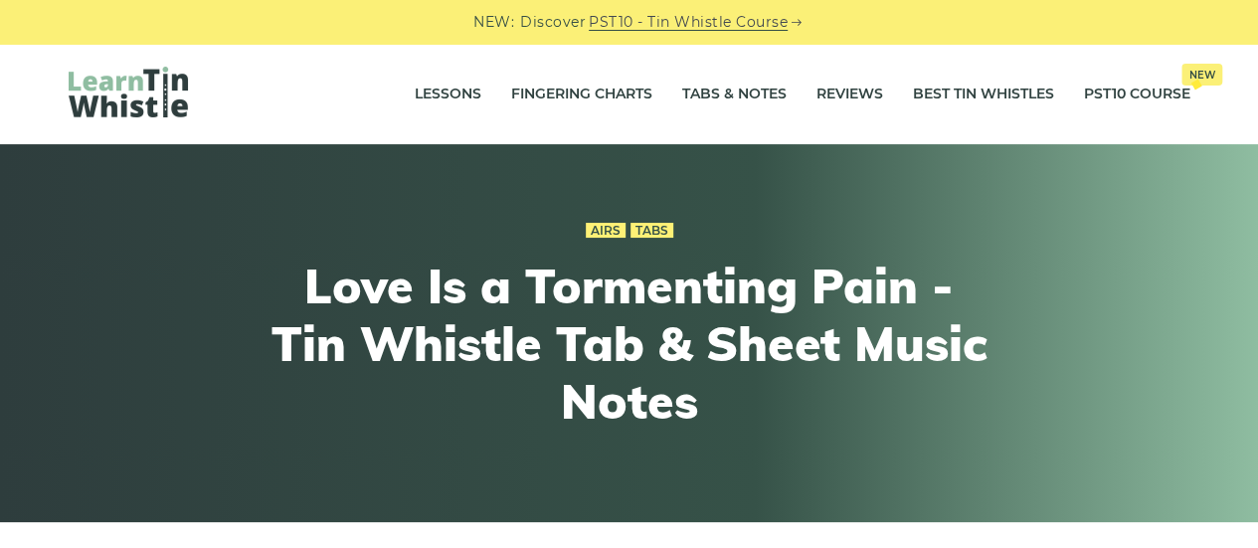
scroll to position [479, 0]
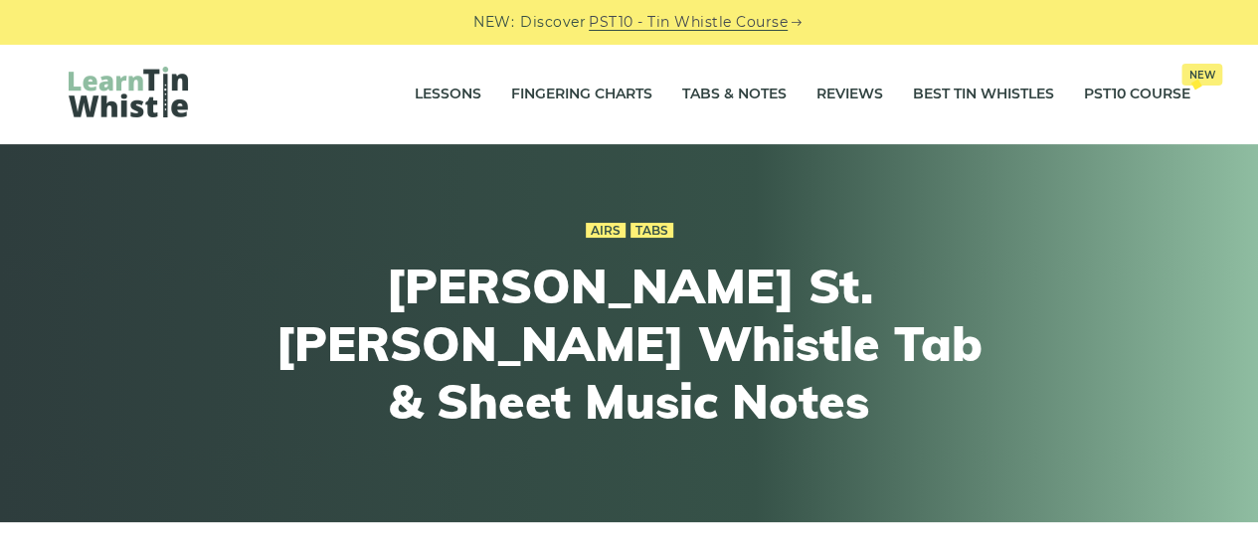
scroll to position [479, 0]
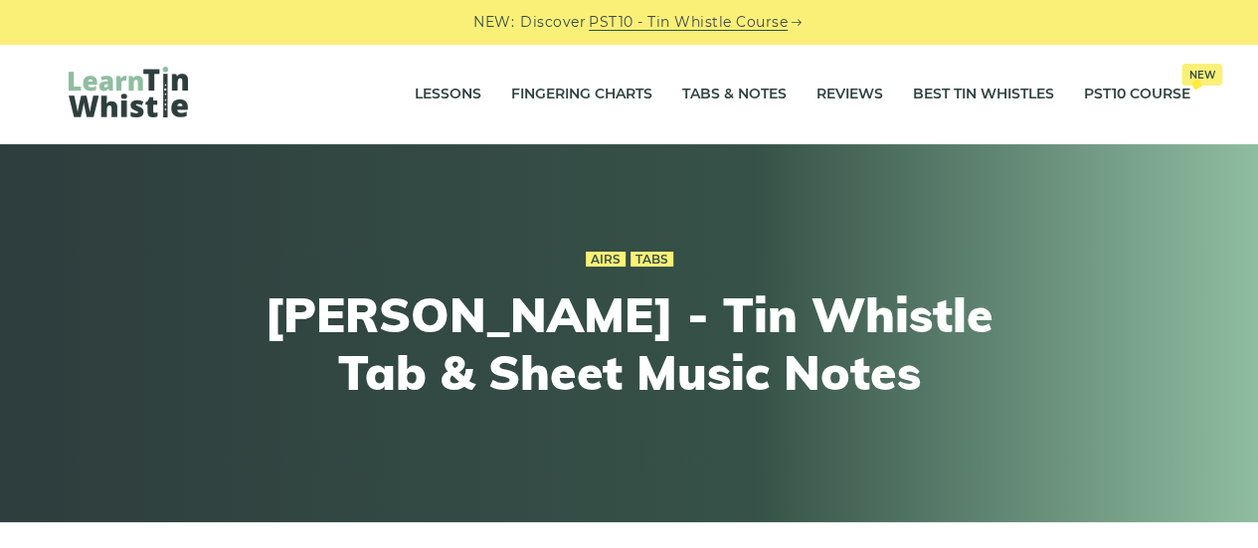
scroll to position [479, 0]
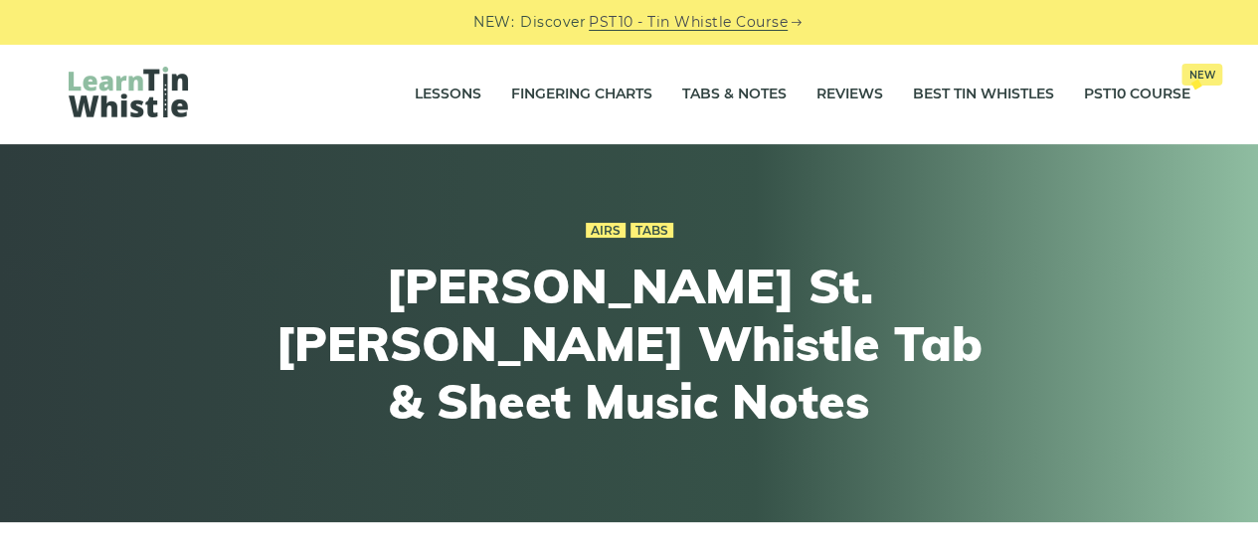
scroll to position [479, 0]
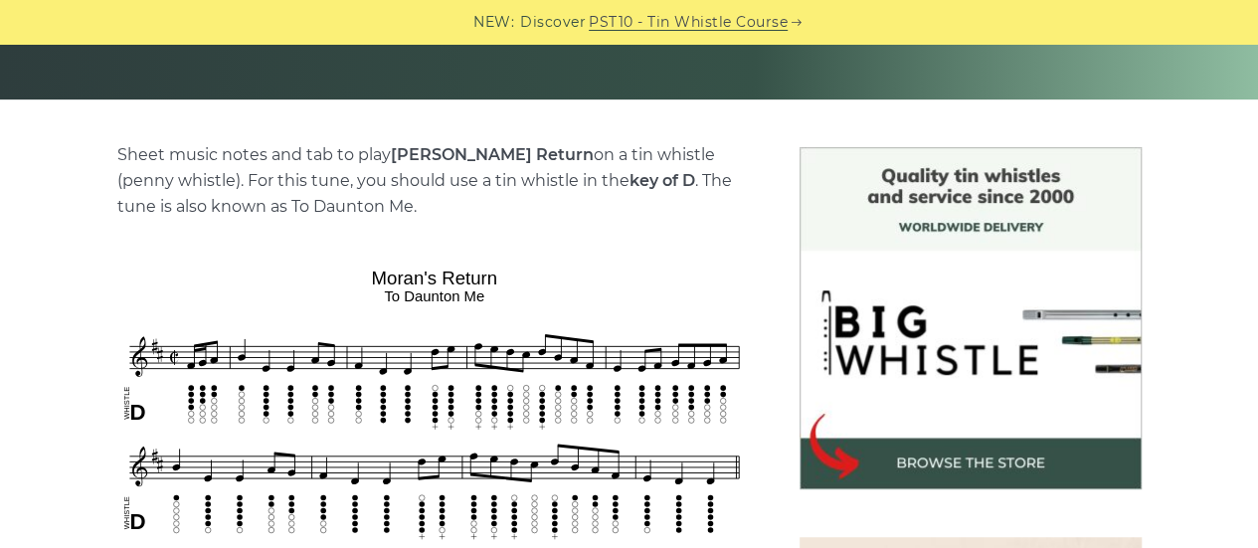
scroll to position [479, 0]
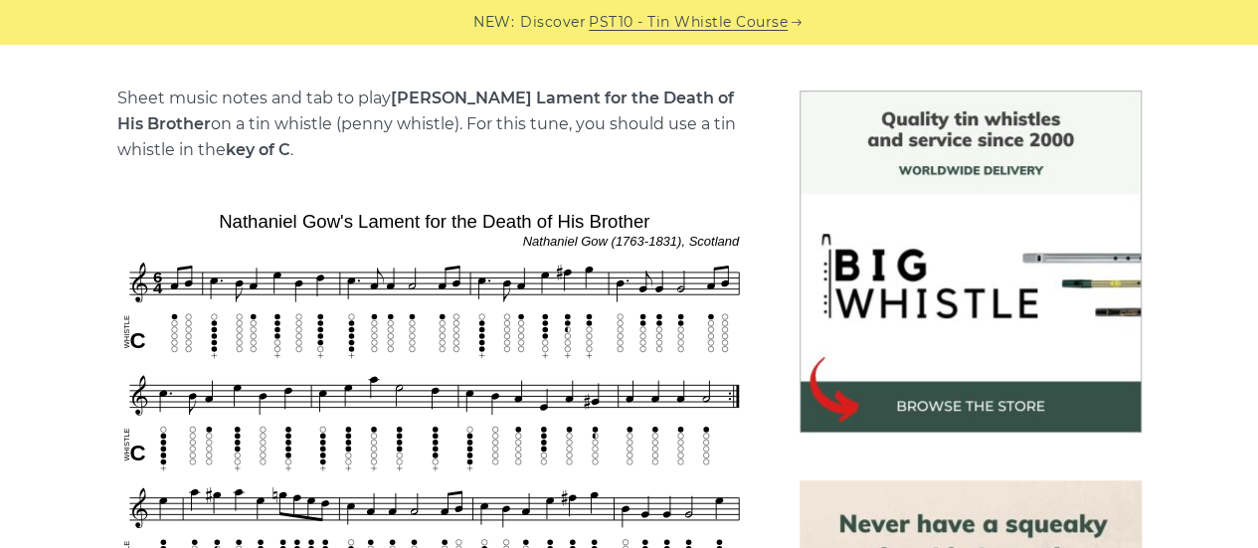
scroll to position [958, 0]
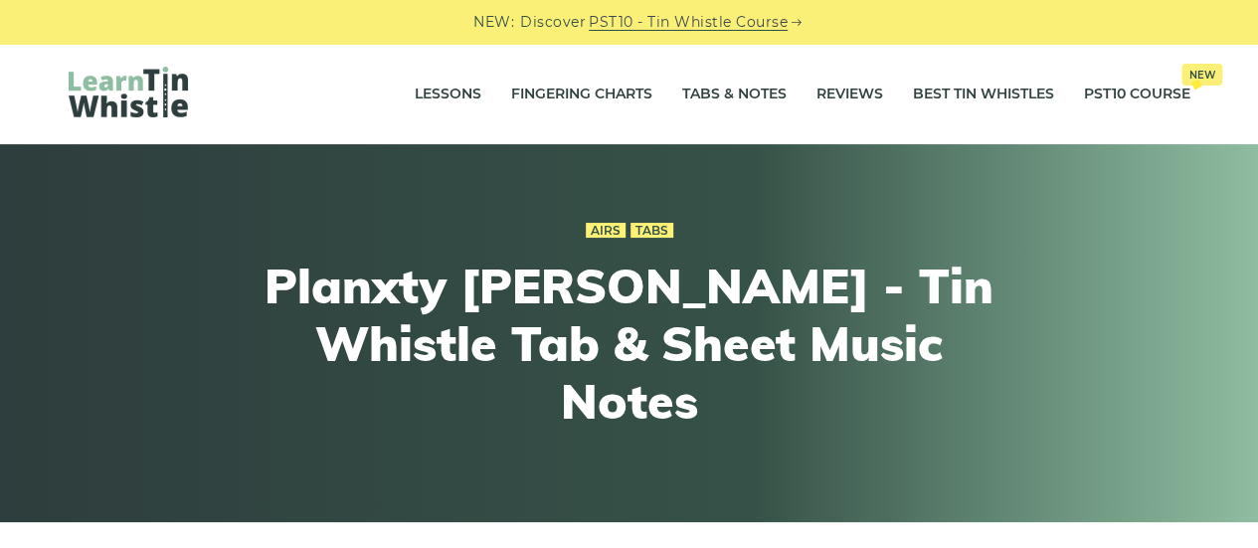
scroll to position [479, 0]
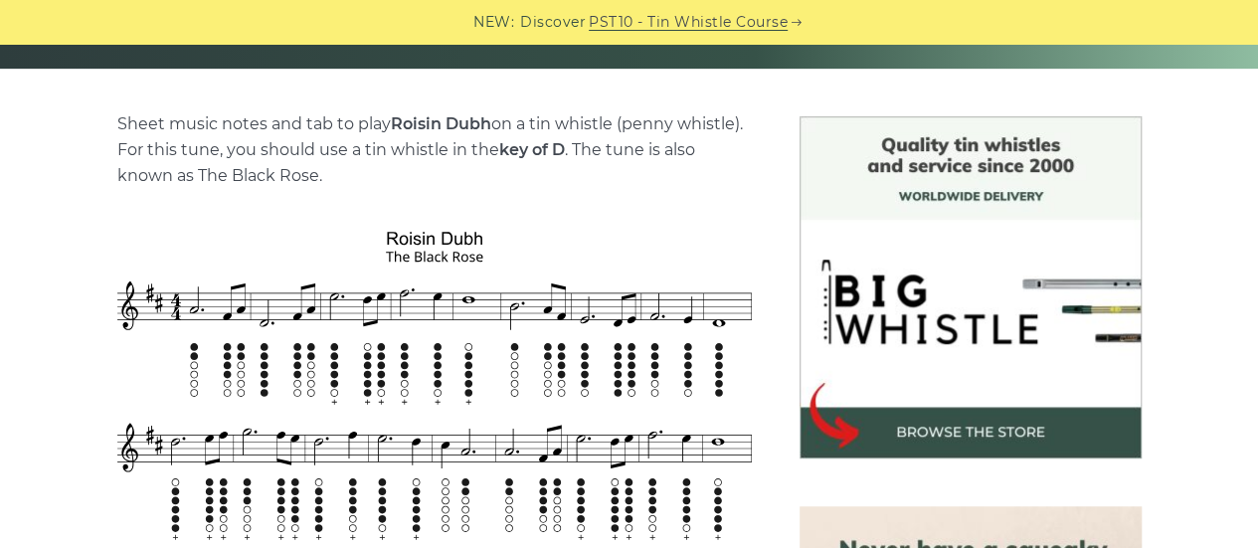
scroll to position [479, 0]
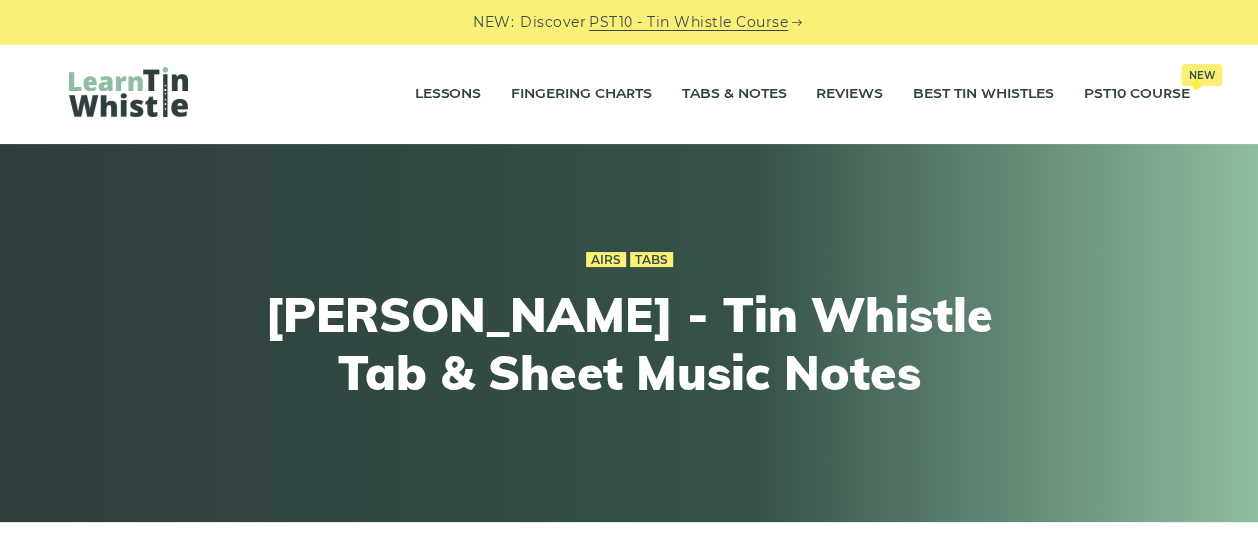
scroll to position [479, 0]
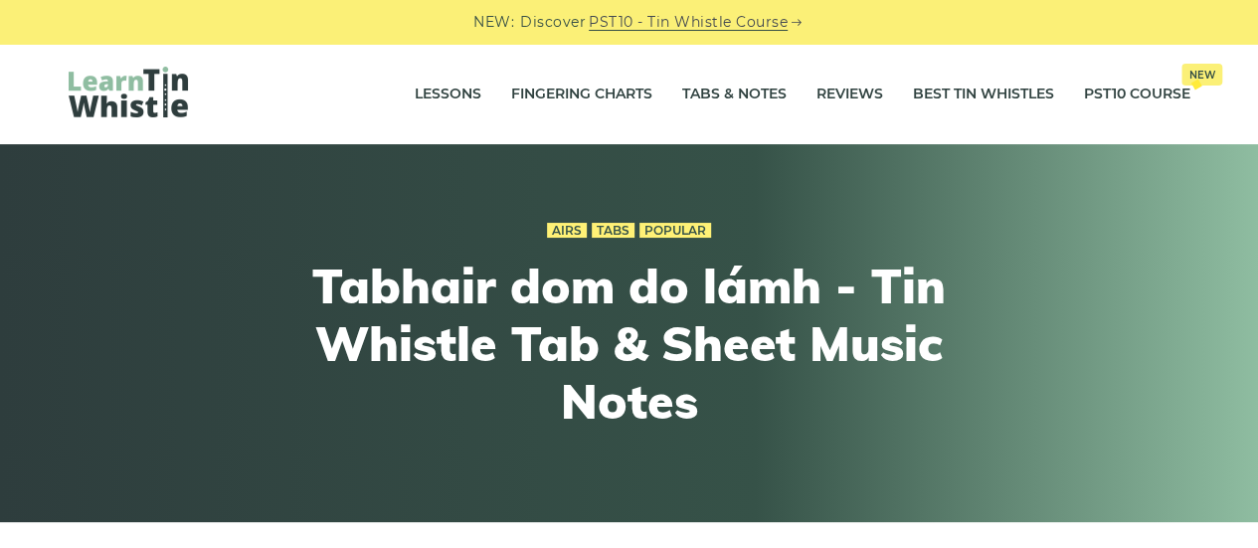
scroll to position [479, 0]
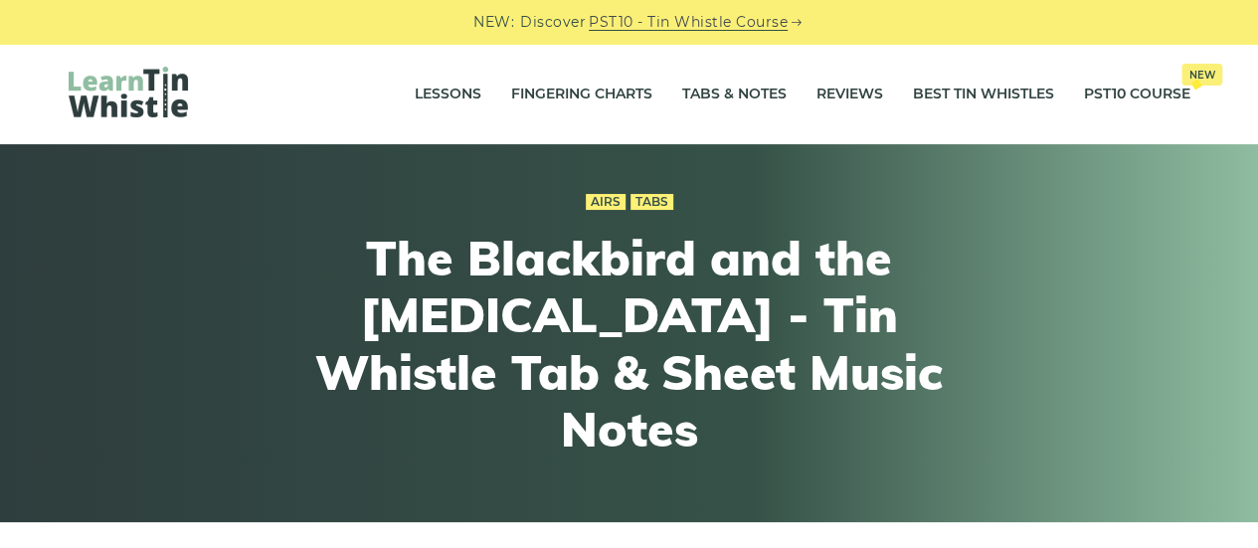
scroll to position [479, 0]
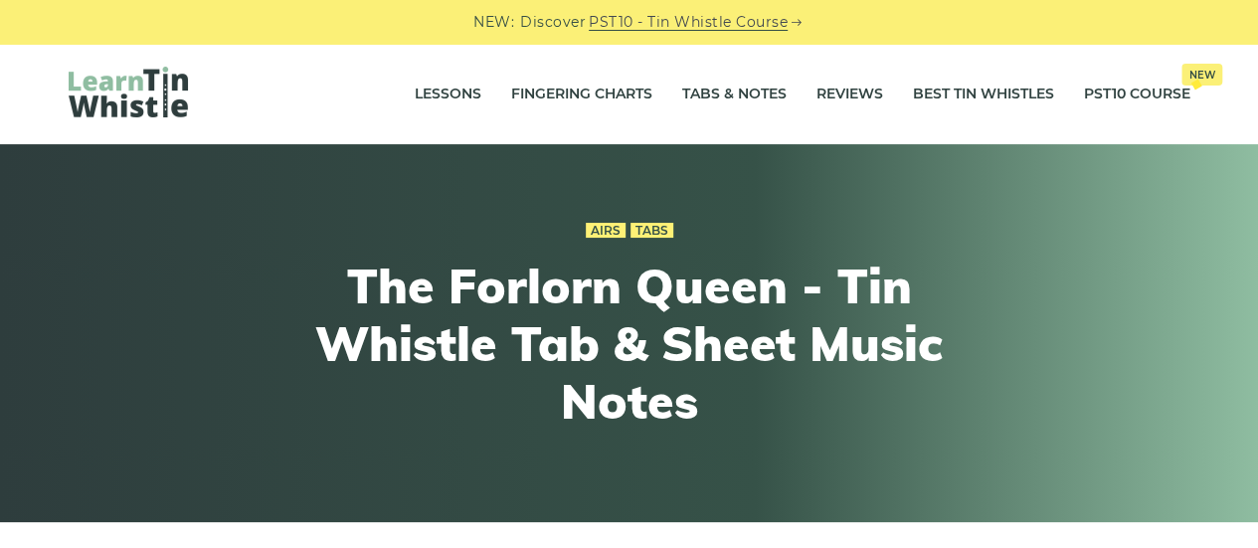
scroll to position [479, 0]
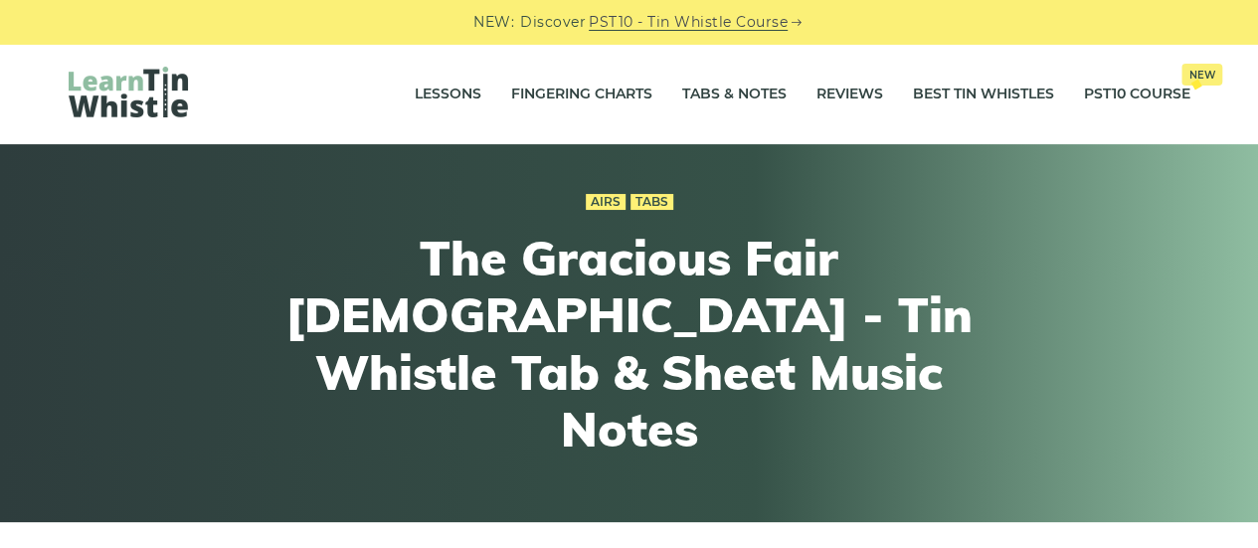
scroll to position [479, 0]
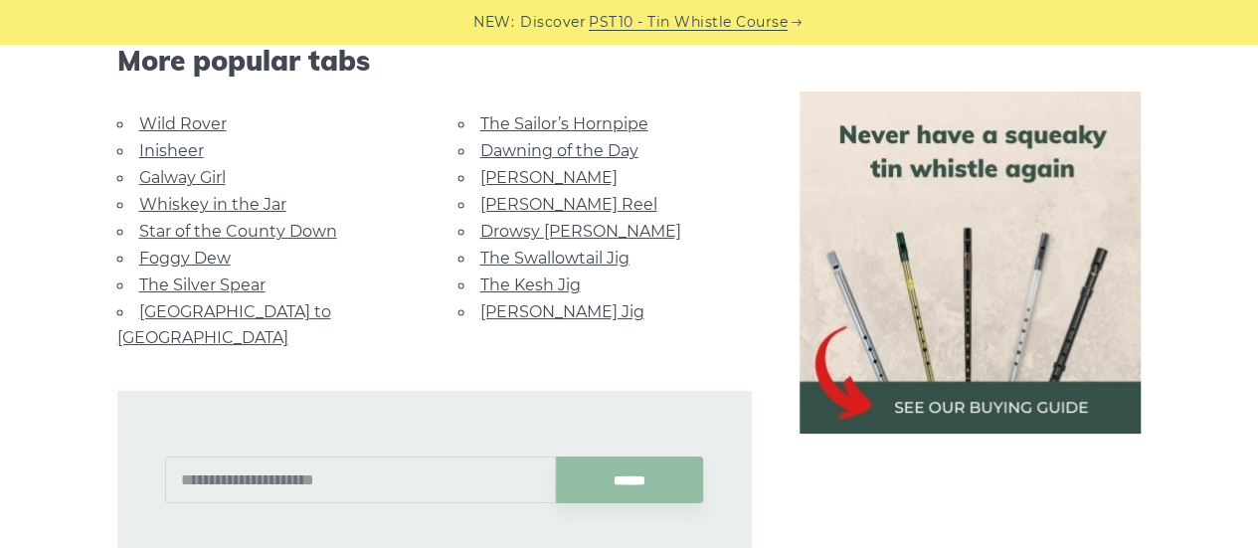
scroll to position [3704, 0]
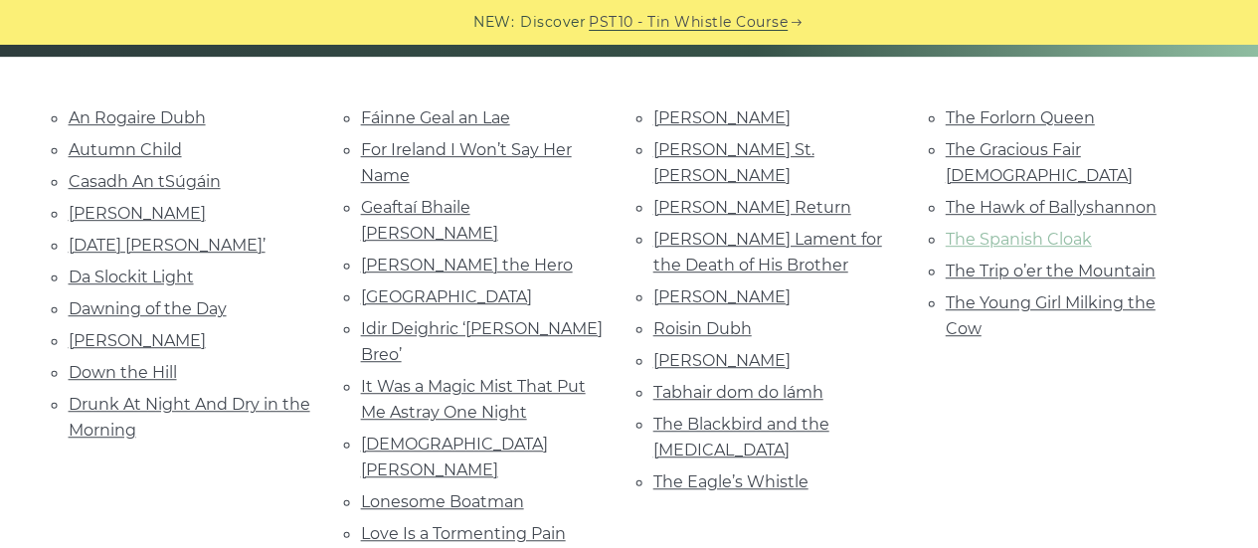
click at [968, 230] on link "The Spanish Cloak" at bounding box center [1018, 239] width 146 height 19
click at [999, 261] on link "The Trip o’er the Mountain" at bounding box center [1050, 270] width 210 height 19
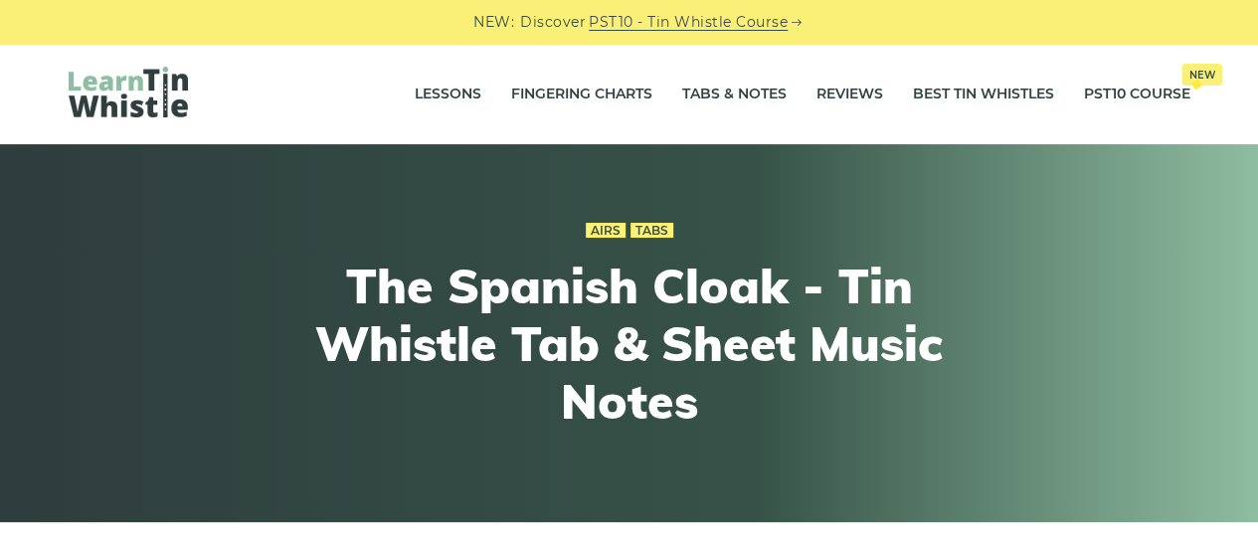
scroll to position [479, 0]
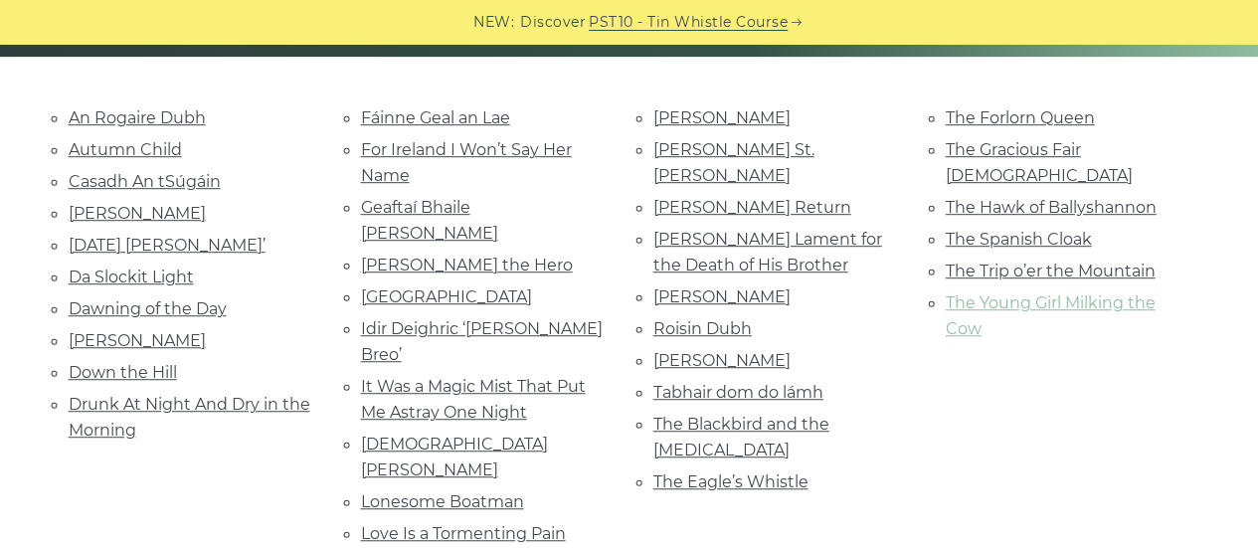
click at [1044, 293] on link "The Young Girl Milking the Cow" at bounding box center [1050, 315] width 210 height 45
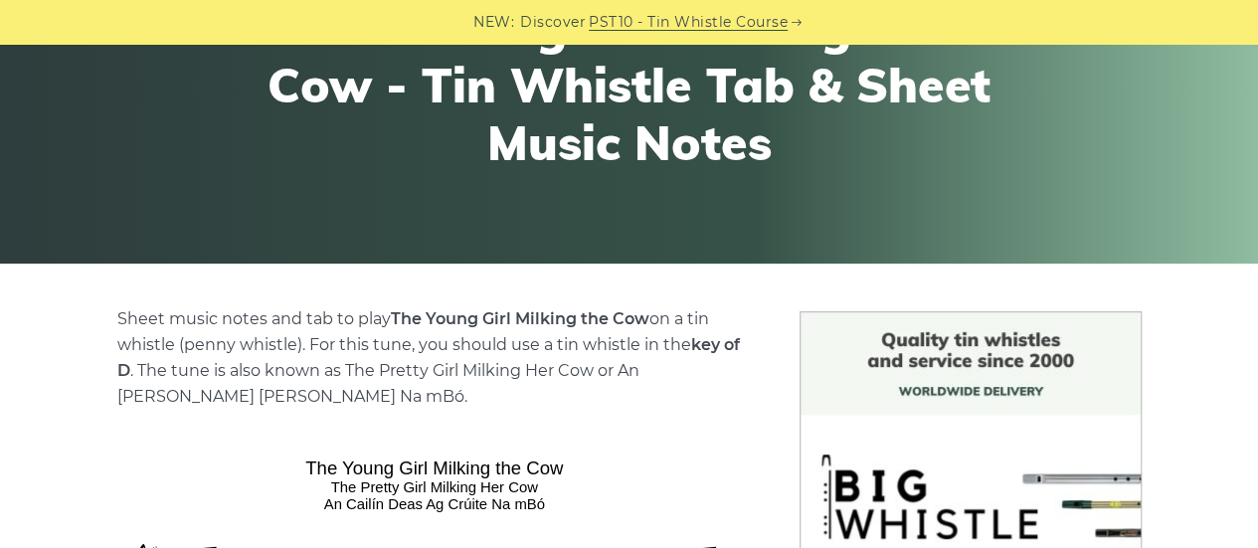
scroll to position [479, 0]
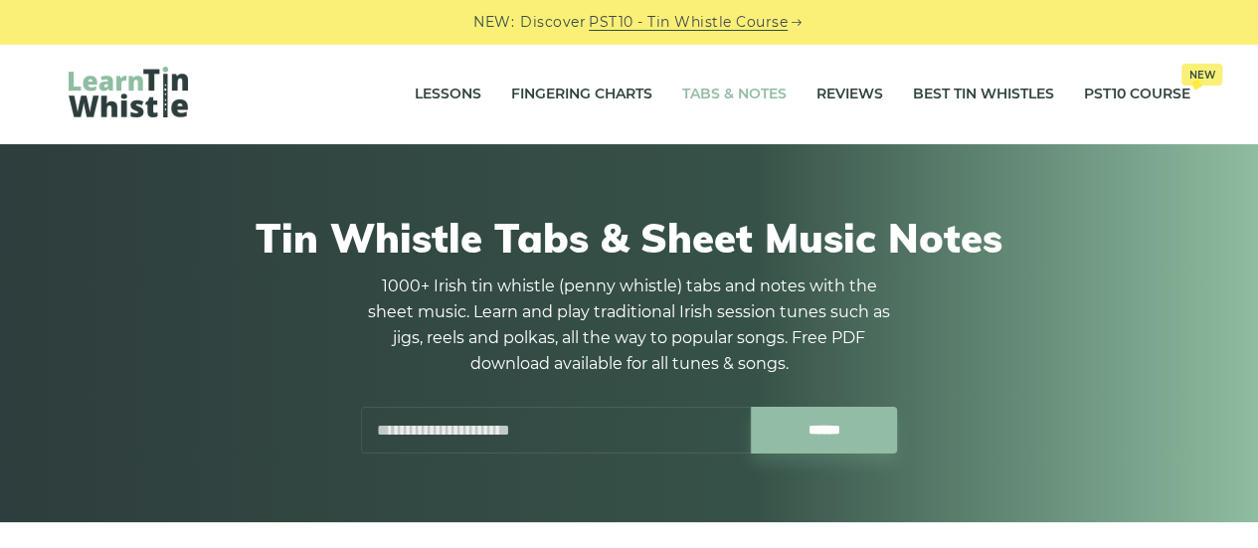
click at [149, 98] on img at bounding box center [128, 92] width 119 height 51
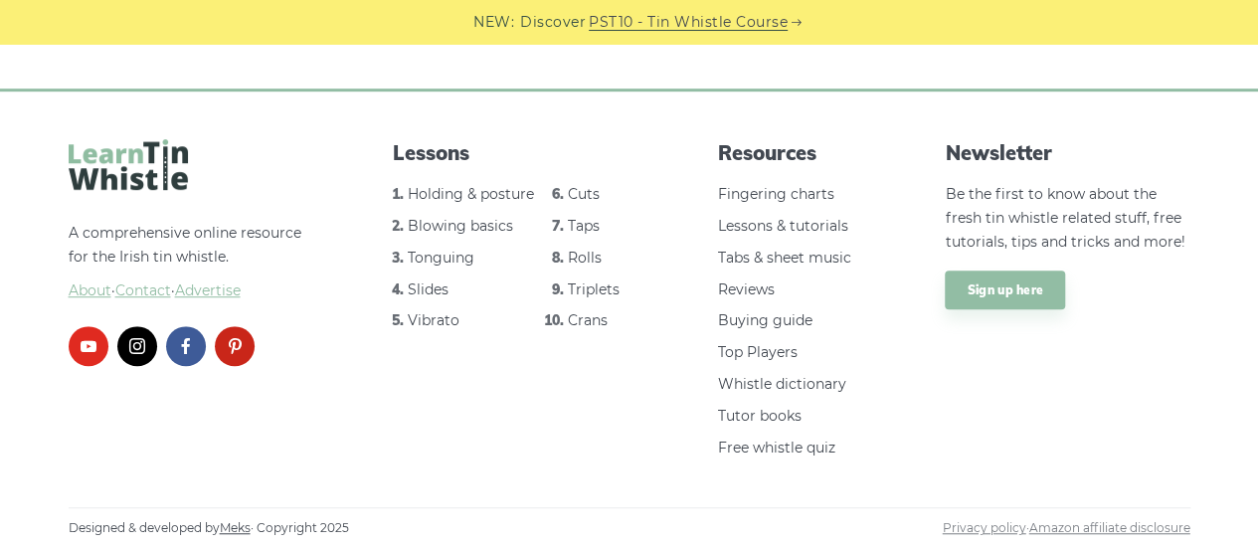
scroll to position [4316, 0]
click at [770, 357] on link "Top Players" at bounding box center [758, 352] width 80 height 18
